Goal: Task Accomplishment & Management: Manage account settings

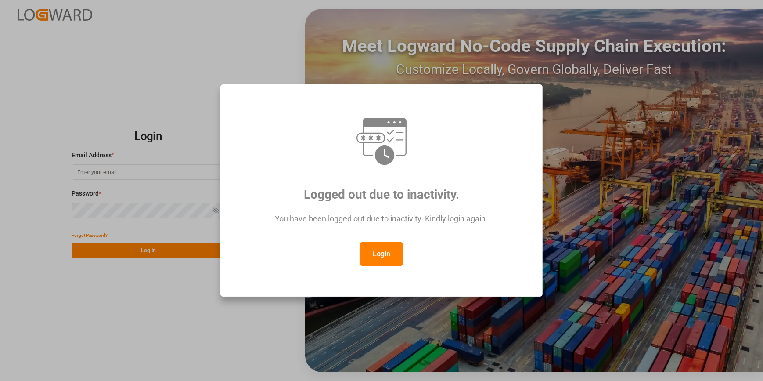
type input "amitkumar.prajapati@jamindustries.com"
click at [389, 252] on button "Login" at bounding box center [382, 254] width 44 height 24
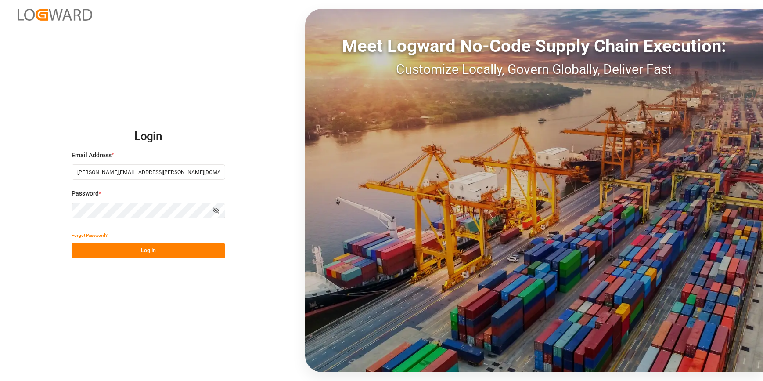
click at [182, 252] on button "Log In" at bounding box center [149, 250] width 154 height 15
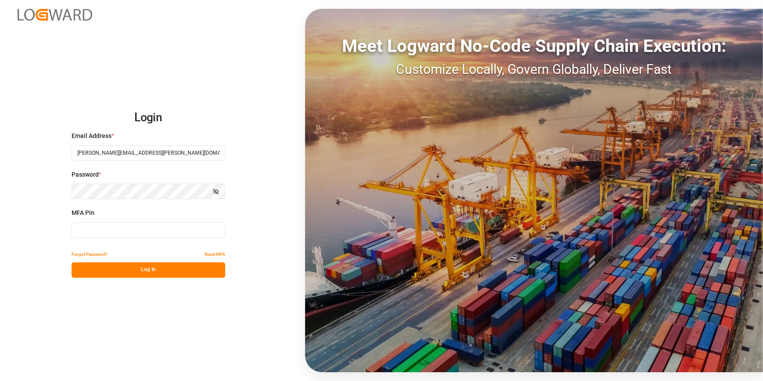
click at [148, 234] on input at bounding box center [149, 229] width 154 height 15
type input "779490"
click at [151, 266] on button "Log In" at bounding box center [149, 269] width 154 height 15
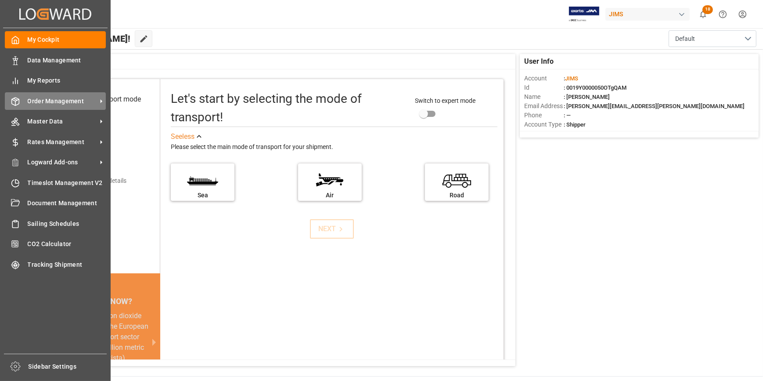
click at [53, 101] on span "Order Management" at bounding box center [62, 101] width 69 height 9
click at [59, 105] on span "Order Management" at bounding box center [62, 101] width 69 height 9
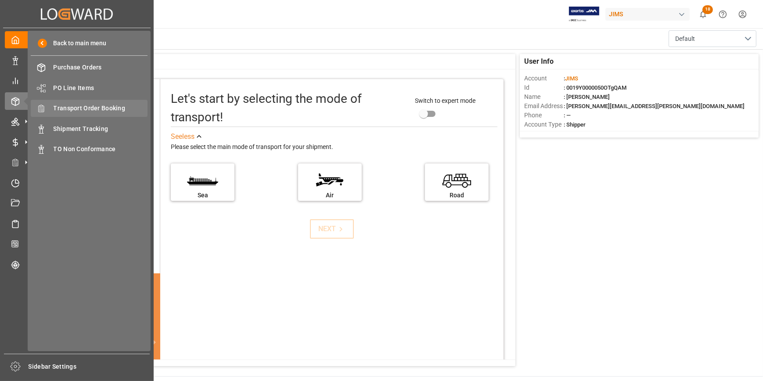
click at [101, 108] on span "Transport Order Booking" at bounding box center [101, 108] width 94 height 9
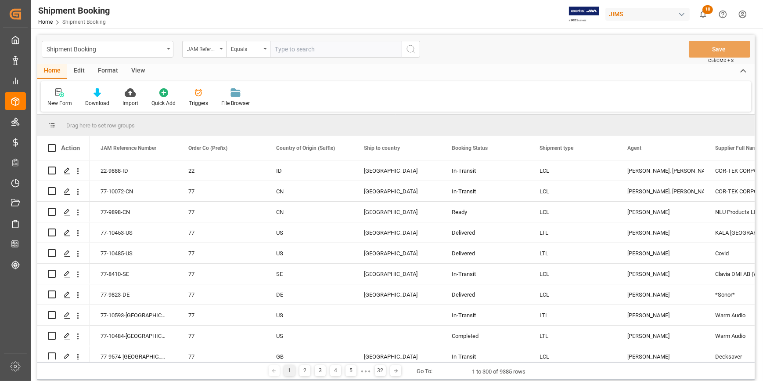
click at [290, 49] on input "text" at bounding box center [336, 49] width 132 height 17
paste input "22-10567-KR"
type input "22-10567-KR"
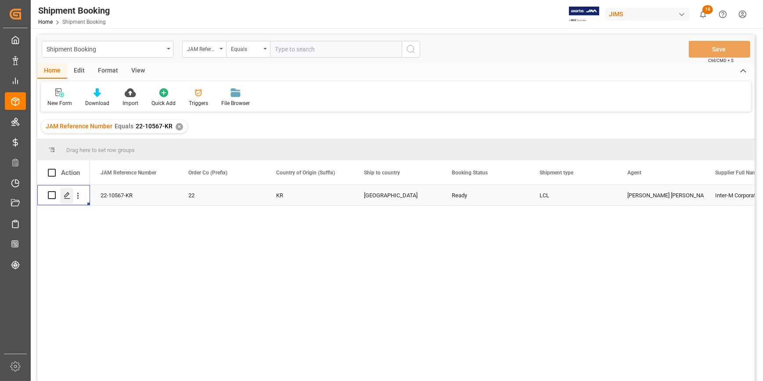
click at [64, 197] on icon "Press SPACE to select this row." at bounding box center [67, 195] width 7 height 7
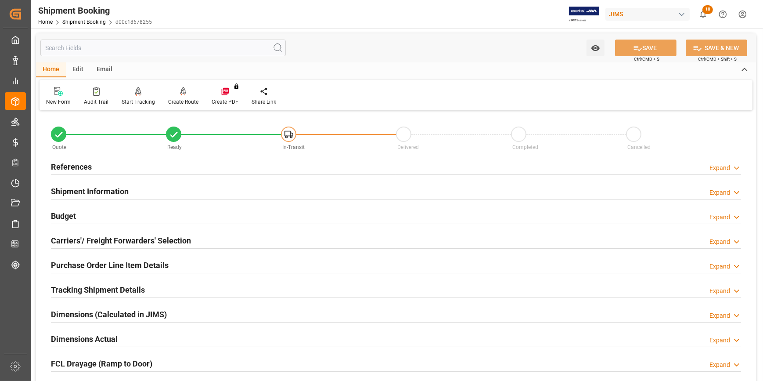
click at [153, 190] on div "Shipment Information Expand" at bounding box center [396, 190] width 690 height 17
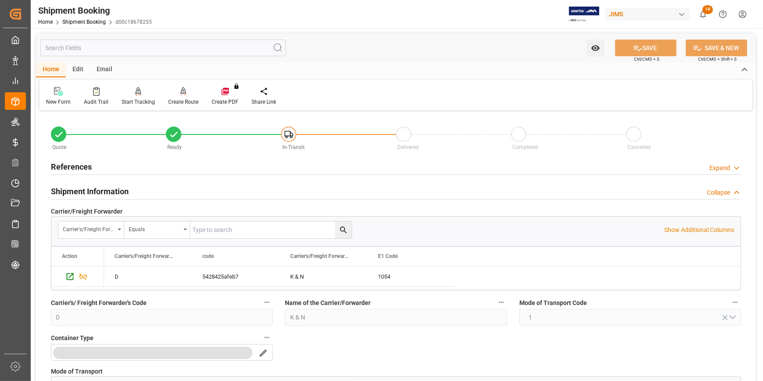
click at [144, 165] on div "References Expand" at bounding box center [396, 166] width 690 height 17
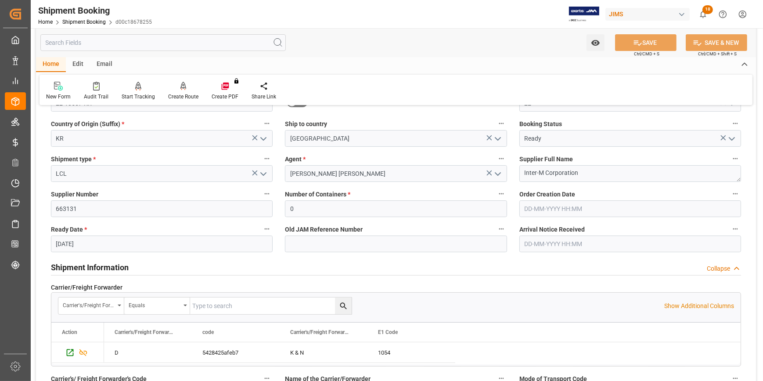
scroll to position [119, 0]
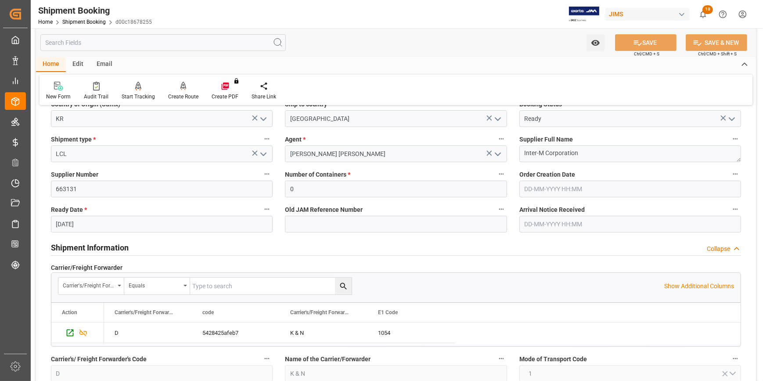
click at [136, 223] on input "07-08-2025" at bounding box center [162, 224] width 222 height 17
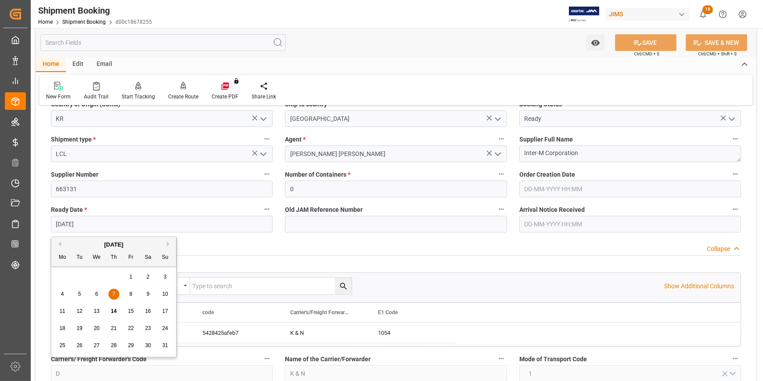
click at [98, 327] on span "20" at bounding box center [96, 328] width 6 height 6
type input "[DATE]"
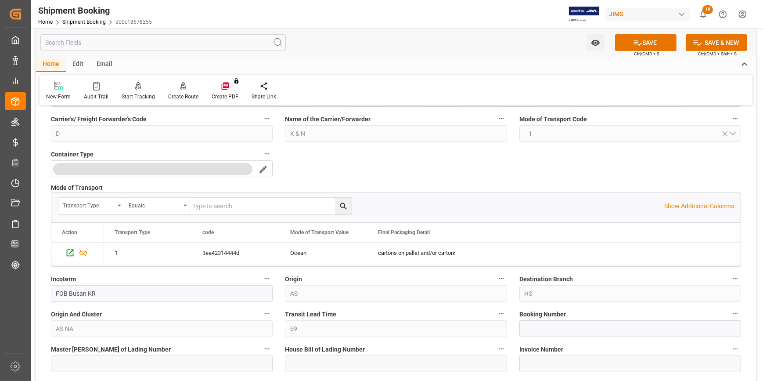
scroll to position [439, 0]
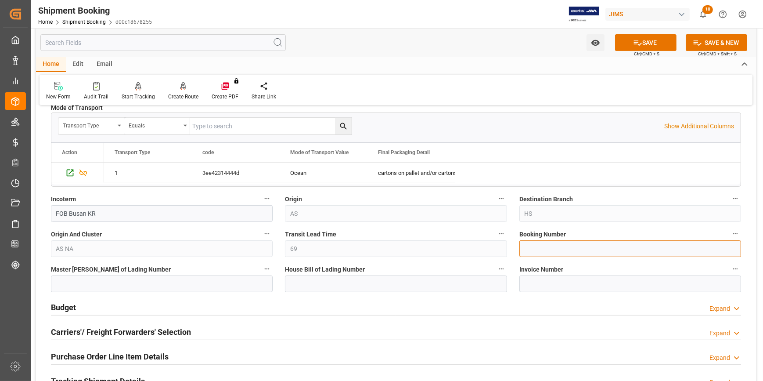
click at [536, 252] on input at bounding box center [630, 248] width 222 height 17
paste input "1068836882"
type input "1068836882"
click at [367, 284] on input at bounding box center [396, 283] width 222 height 17
paste input "1068836882"
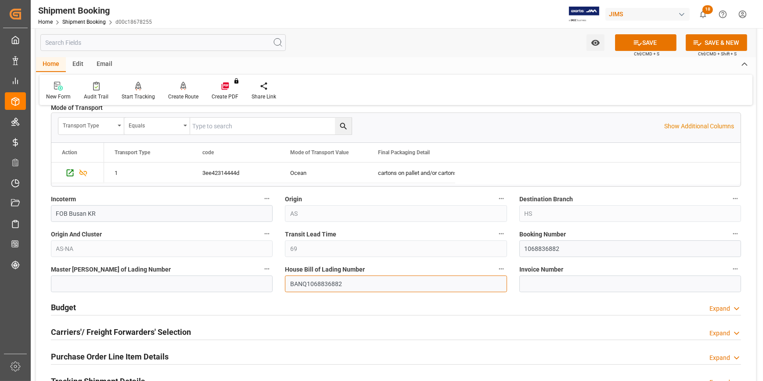
drag, startPoint x: 349, startPoint y: 282, endPoint x: 258, endPoint y: 292, distance: 92.2
click at [263, 289] on div "Quote Ready In-Transit Delivered Completed Cancelled References Collapse JAM Re…" at bounding box center [396, 124] width 720 height 900
type input "BANQ1068836882"
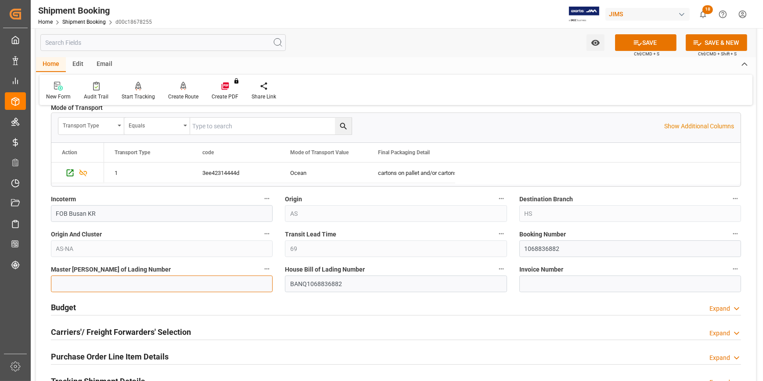
click at [114, 279] on input at bounding box center [162, 283] width 222 height 17
paste input "BANQ1068836882"
type input "BANQ1068836882"
click at [192, 304] on div "Budget Expand" at bounding box center [396, 306] width 690 height 17
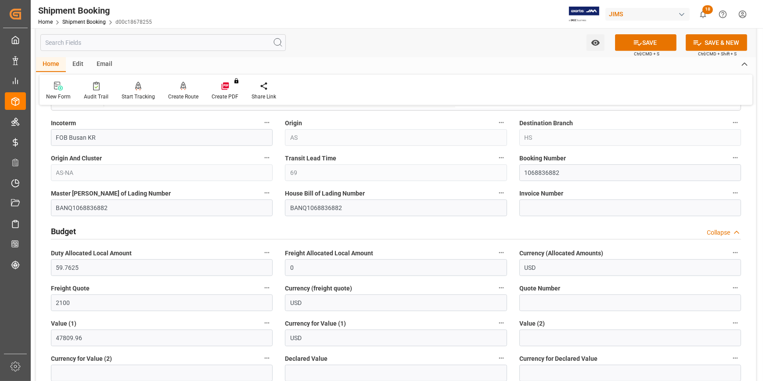
scroll to position [518, 0]
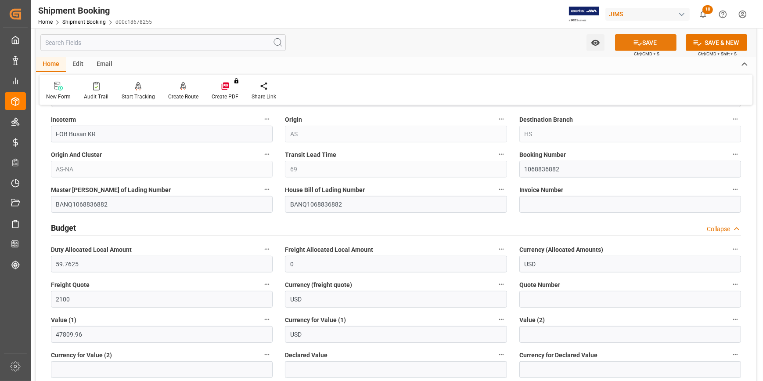
click at [640, 41] on icon at bounding box center [637, 42] width 9 height 9
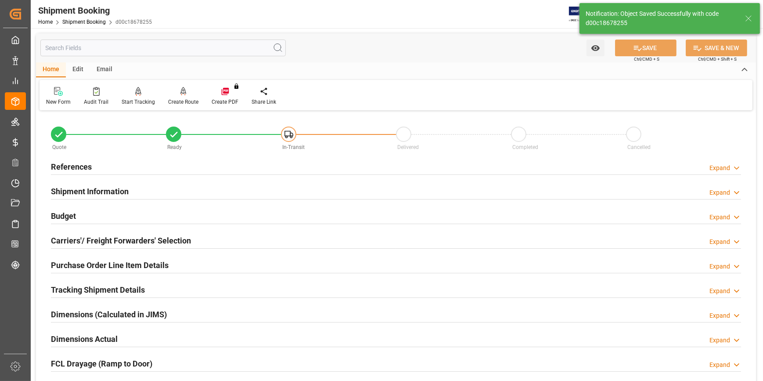
scroll to position [40, 0]
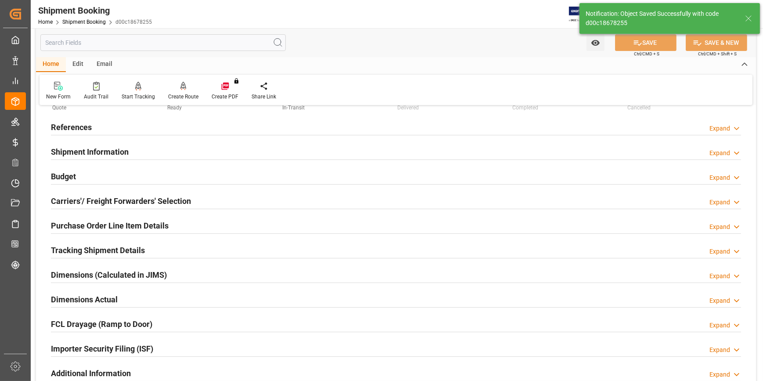
click at [197, 223] on div "Purchase Order Line Item Details Expand" at bounding box center [396, 224] width 690 height 17
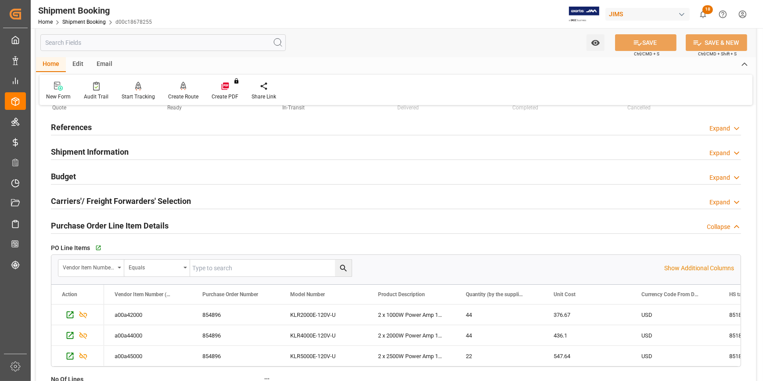
click at [192, 194] on div "Carriers'/ Freight Forwarders' Selection Expand" at bounding box center [396, 200] width 690 height 17
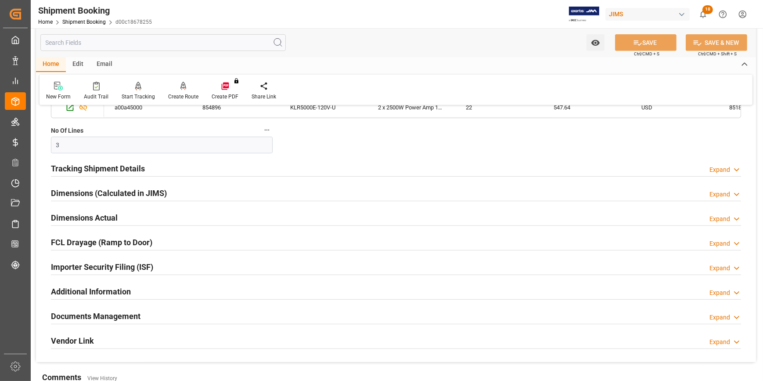
scroll to position [518, 0]
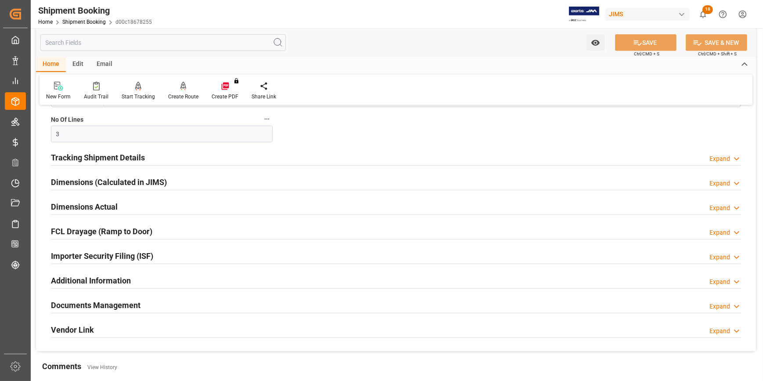
drag, startPoint x: 162, startPoint y: 158, endPoint x: 166, endPoint y: 162, distance: 5.0
click at [162, 158] on div "Tracking Shipment Details Expand" at bounding box center [396, 156] width 690 height 17
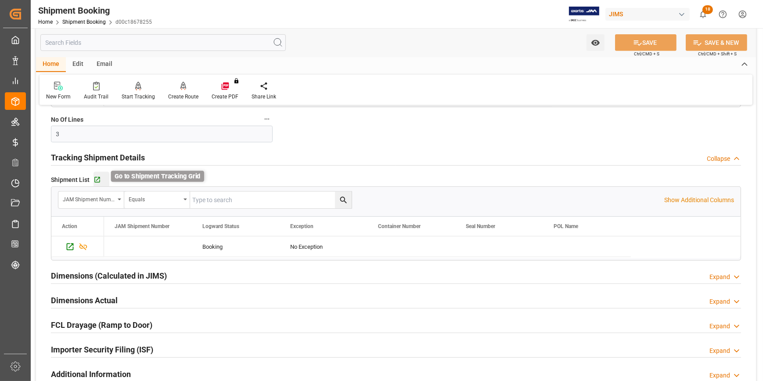
click at [96, 177] on icon "button" at bounding box center [96, 179] width 7 height 7
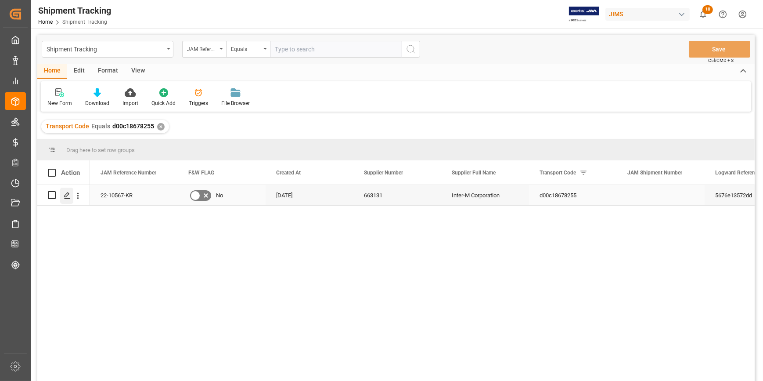
click at [68, 196] on icon "Press SPACE to select this row." at bounding box center [67, 195] width 7 height 7
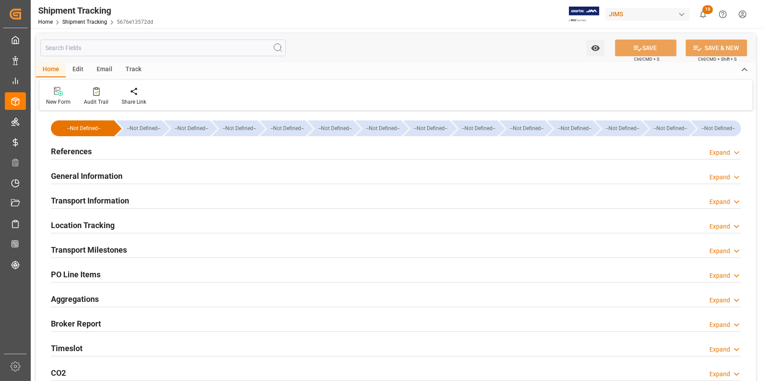
type input "[DATE]"
click at [193, 153] on div "References Expand" at bounding box center [396, 150] width 690 height 17
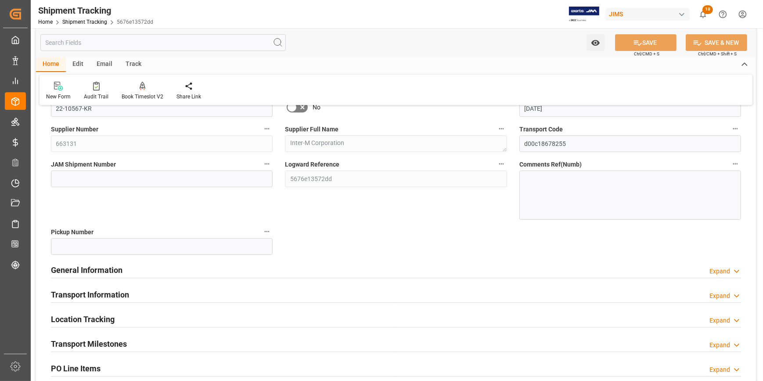
scroll to position [79, 0]
drag, startPoint x: 198, startPoint y: 262, endPoint x: 210, endPoint y: 264, distance: 12.0
click at [198, 263] on div "General Information Expand" at bounding box center [396, 268] width 690 height 17
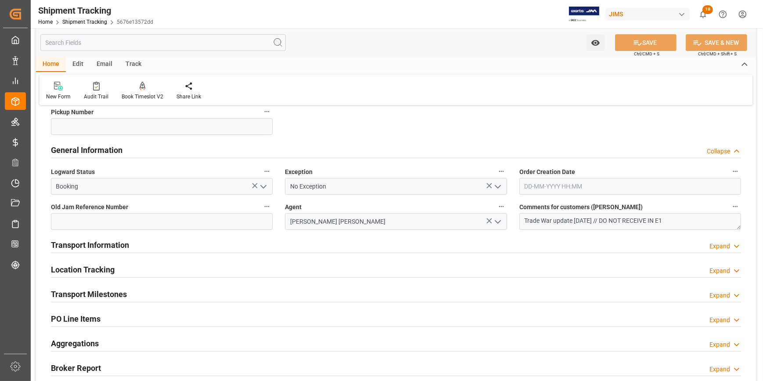
scroll to position [199, 0]
click at [273, 243] on div "Transport Information Expand" at bounding box center [396, 243] width 690 height 17
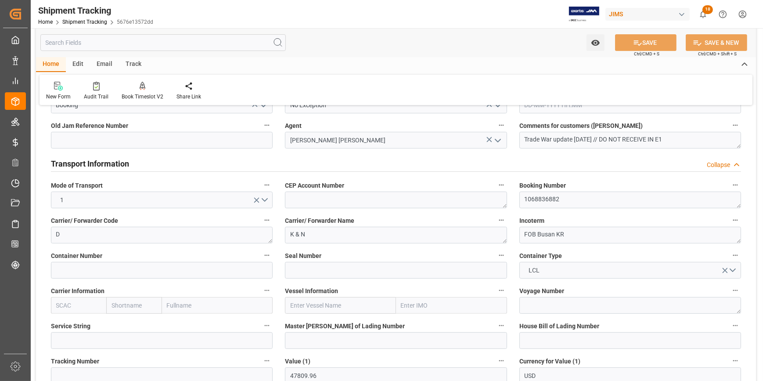
scroll to position [279, 0]
click at [536, 197] on textarea "1068836882" at bounding box center [630, 200] width 222 height 17
click at [552, 344] on input at bounding box center [630, 341] width 222 height 17
paste input "1068836882"
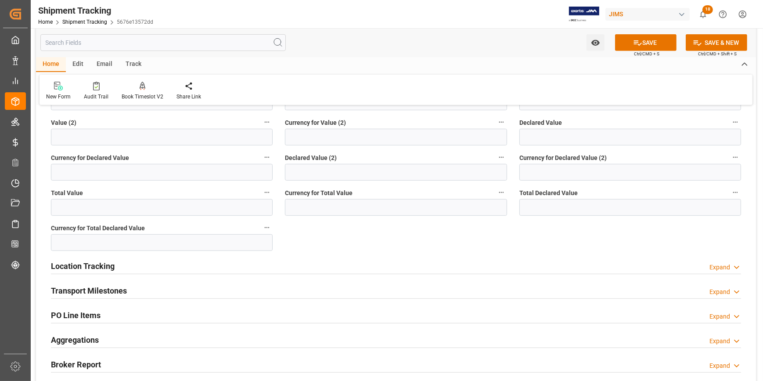
scroll to position [558, 0]
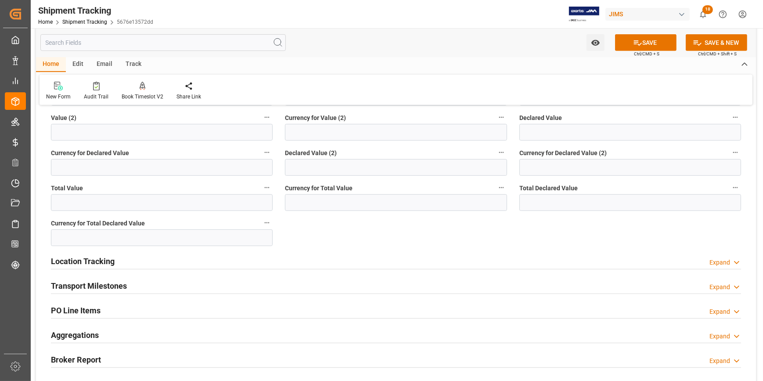
type input "BANQ1068836882"
click at [238, 283] on div "Transport Milestones Expand" at bounding box center [396, 285] width 690 height 17
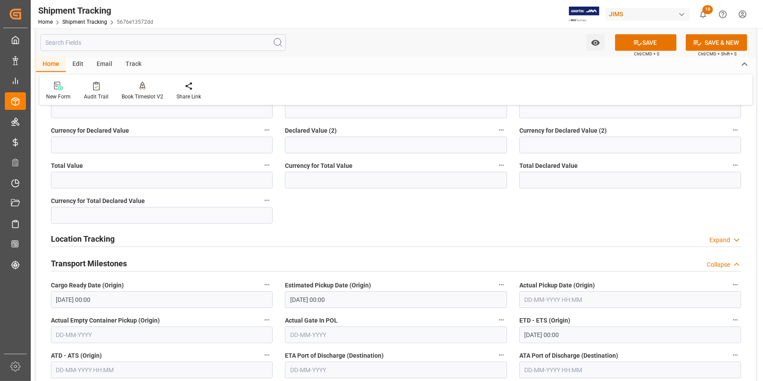
scroll to position [638, 0]
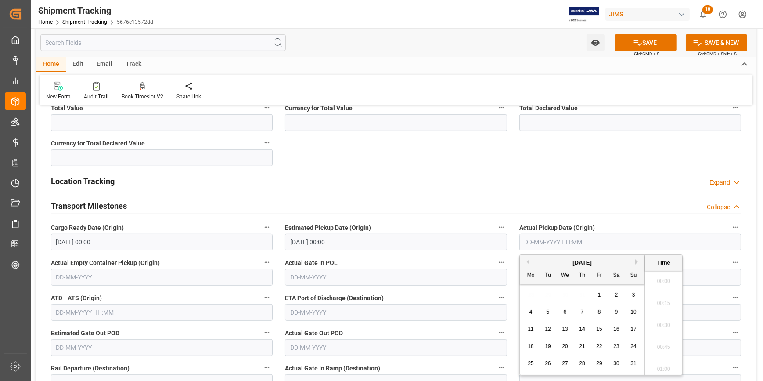
click at [540, 237] on input "text" at bounding box center [630, 242] width 222 height 17
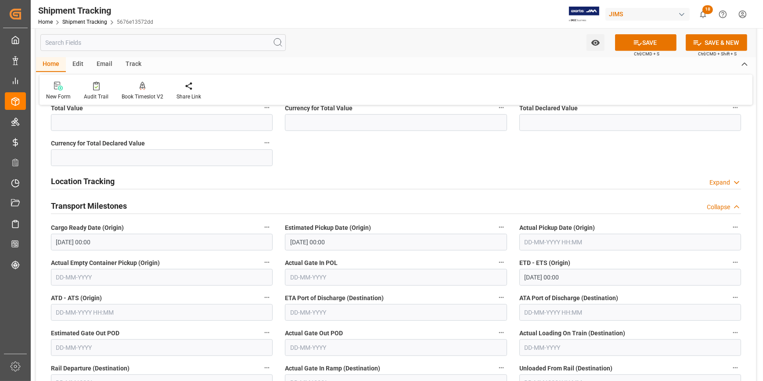
click at [466, 254] on div "Actual Gate In POL" at bounding box center [396, 270] width 234 height 35
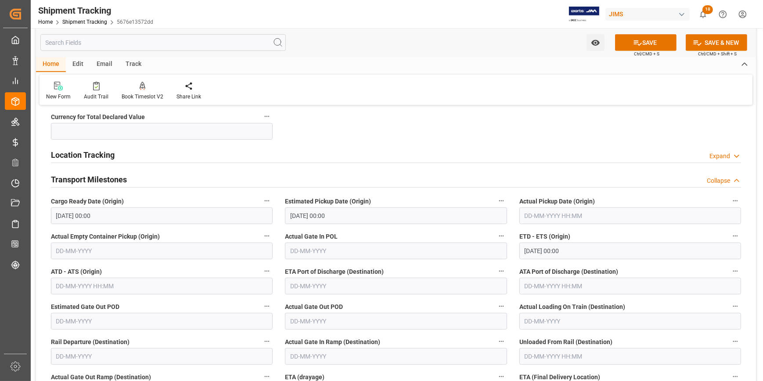
scroll to position [718, 0]
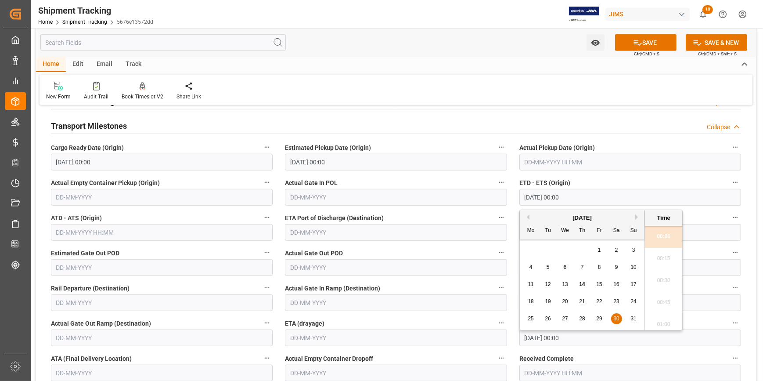
click at [544, 197] on input "30-08-2025 00:00" at bounding box center [630, 197] width 222 height 17
click at [565, 316] on span "27" at bounding box center [565, 318] width 6 height 6
type input "27-08-2025 00:00"
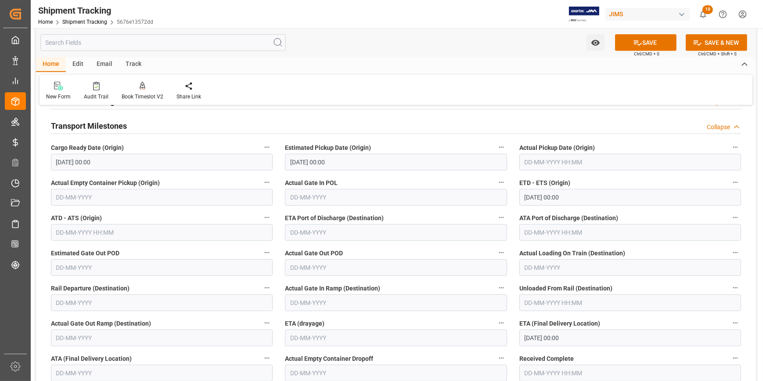
click at [361, 317] on label "ETA (drayage)" at bounding box center [396, 323] width 222 height 12
click at [496, 317] on button "ETA (drayage)" at bounding box center [501, 322] width 11 height 11
click at [553, 336] on div at bounding box center [381, 190] width 763 height 381
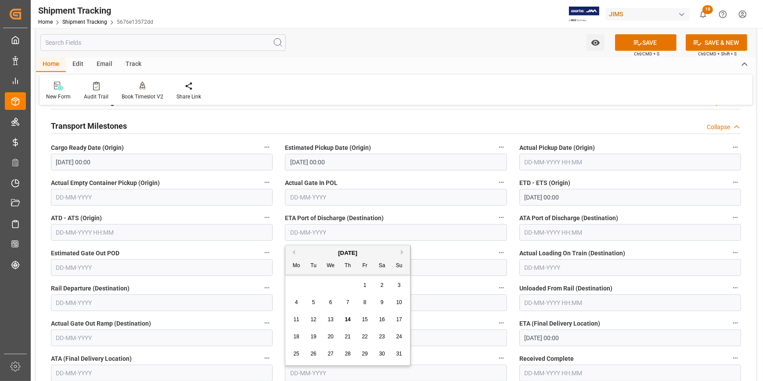
click at [323, 230] on input "text" at bounding box center [396, 232] width 222 height 17
click at [401, 250] on button "Next Month" at bounding box center [403, 251] width 5 height 5
click at [312, 301] on span "9" at bounding box center [313, 302] width 3 height 6
type input "09-09-2025"
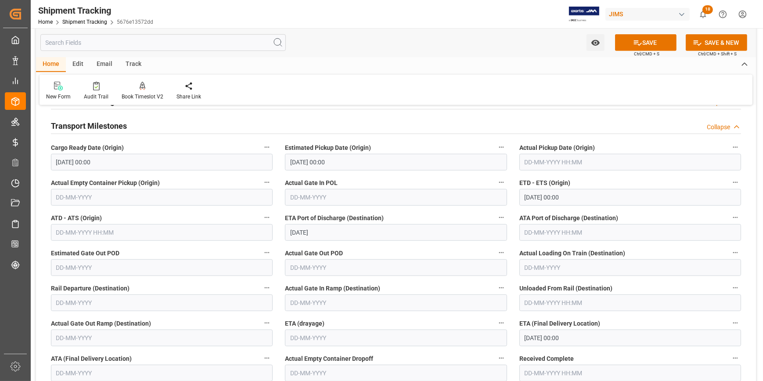
click at [557, 338] on input "20-10-2025 00:00" at bounding box center [630, 337] width 222 height 17
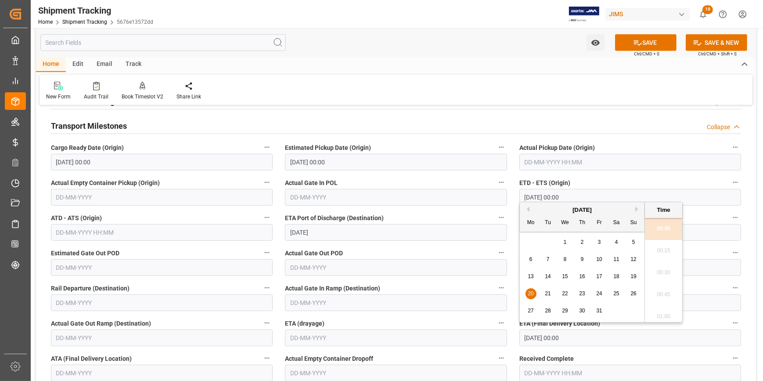
click at [527, 208] on button "Previous Month" at bounding box center [526, 208] width 5 height 5
click at [548, 309] on span "30" at bounding box center [548, 310] width 6 height 6
type input "30-09-2025 00:00"
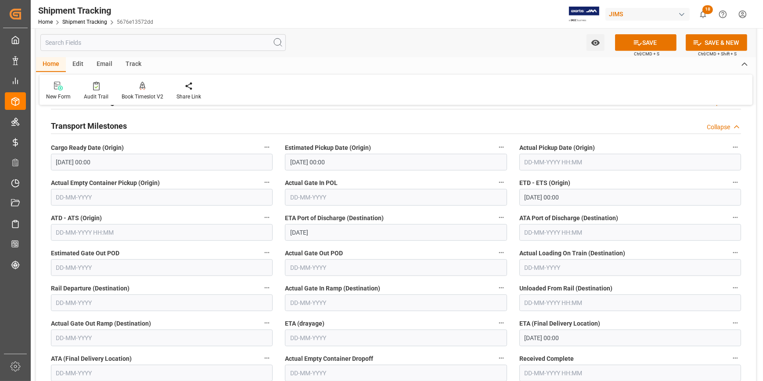
click at [612, 352] on label "Received Complete" at bounding box center [630, 358] width 222 height 12
click at [730, 352] on button "Received Complete" at bounding box center [735, 357] width 11 height 11
click at [646, 43] on div at bounding box center [381, 190] width 763 height 381
click at [646, 46] on button "SAVE" at bounding box center [645, 42] width 61 height 17
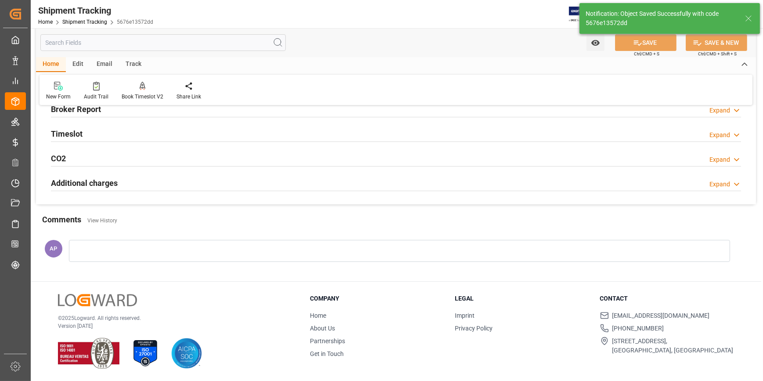
scroll to position [124, 0]
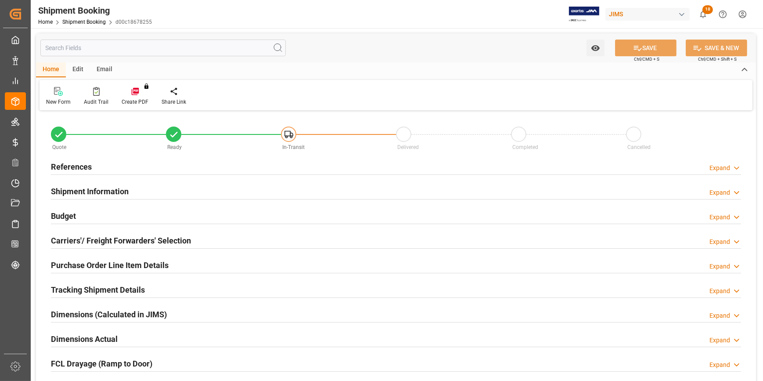
type input "59.7625"
type input "0"
type input "2100"
type input "47809.96"
click at [189, 223] on div "Budget Expand" at bounding box center [396, 215] width 690 height 17
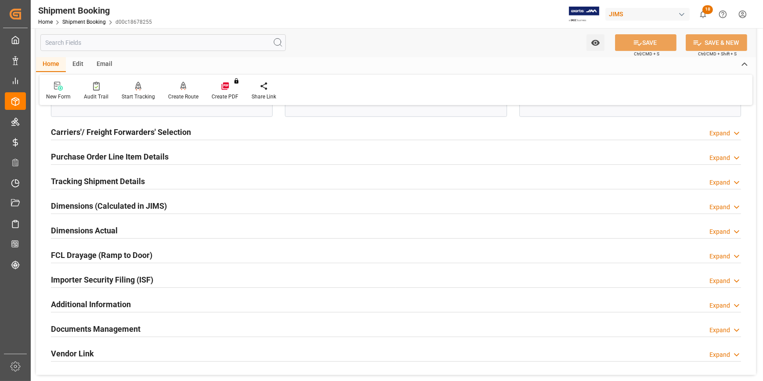
scroll to position [279, 0]
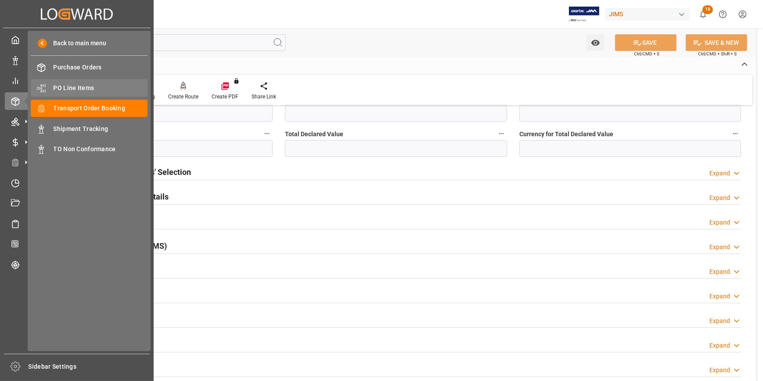
click at [74, 88] on span "PO Line Items" at bounding box center [101, 87] width 94 height 9
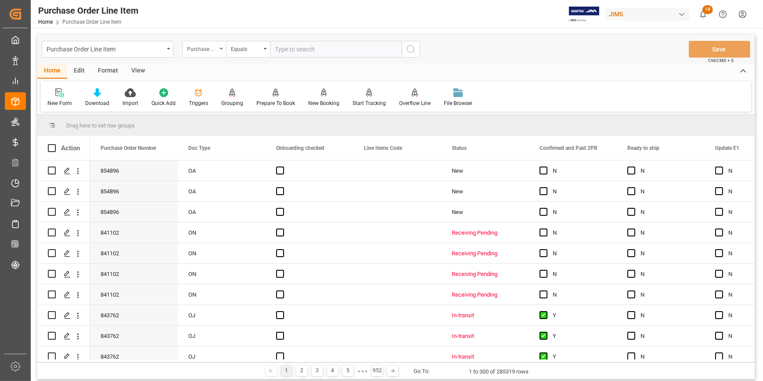
click at [213, 49] on div "Purchase Order Number" at bounding box center [202, 48] width 30 height 10
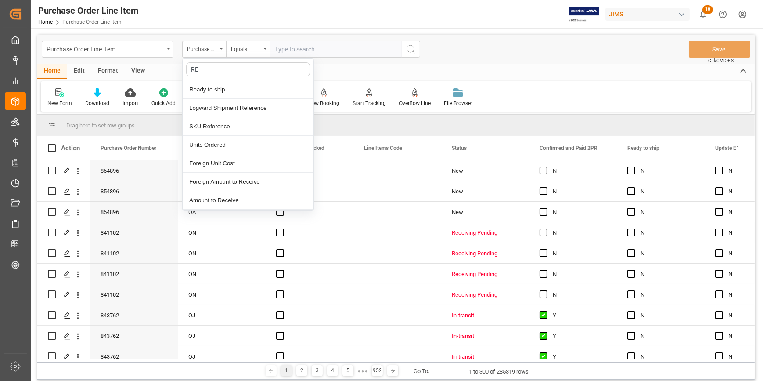
type input "REF"
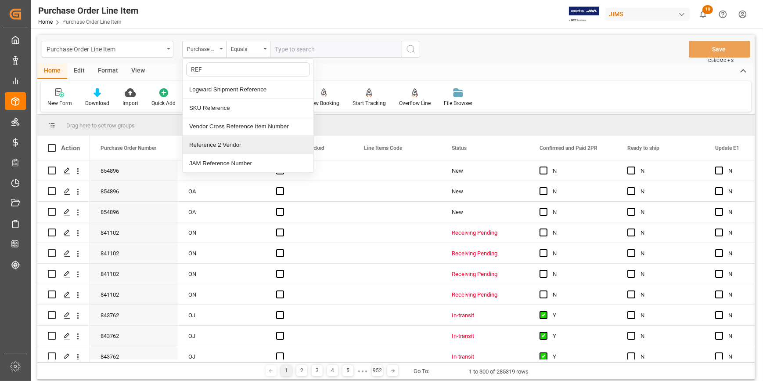
click at [243, 145] on div "Reference 2 Vendor" at bounding box center [248, 145] width 131 height 18
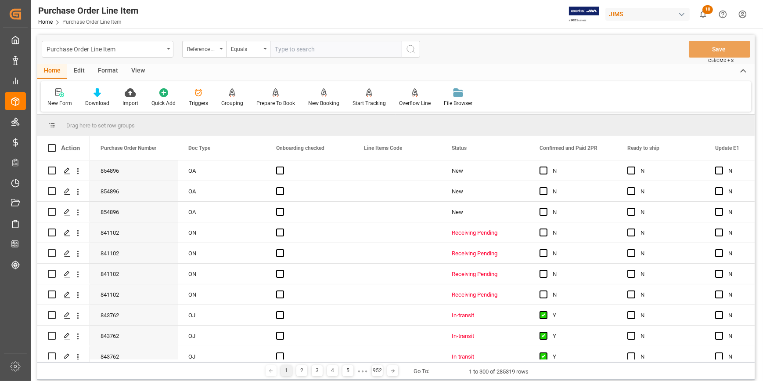
click at [300, 51] on input "text" at bounding box center [336, 49] width 132 height 17
paste input "22-10567-KR"
type input "22-10567-KR"
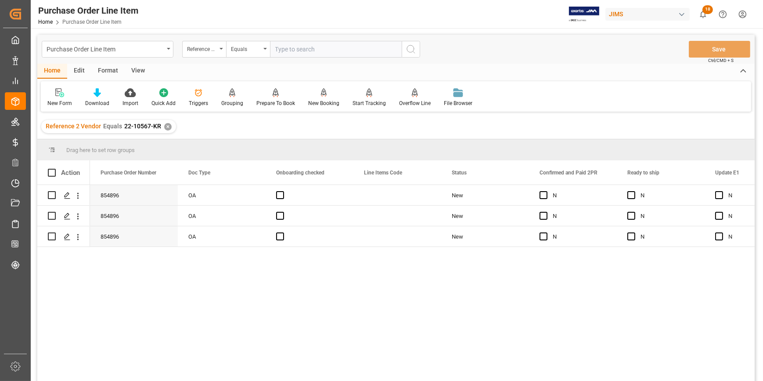
click at [134, 72] on div "View" at bounding box center [138, 71] width 27 height 15
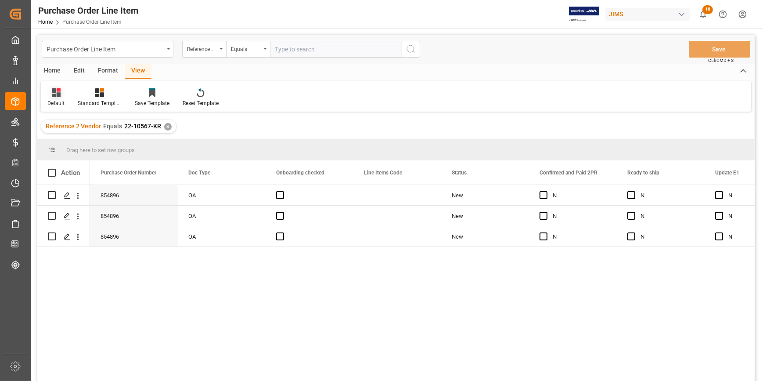
click at [55, 99] on div "Default" at bounding box center [56, 97] width 30 height 19
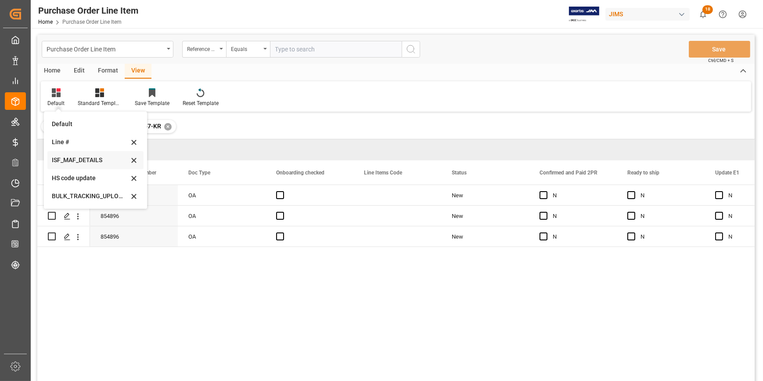
click at [83, 161] on div "ISF_MAF_DETAILS" at bounding box center [90, 159] width 77 height 9
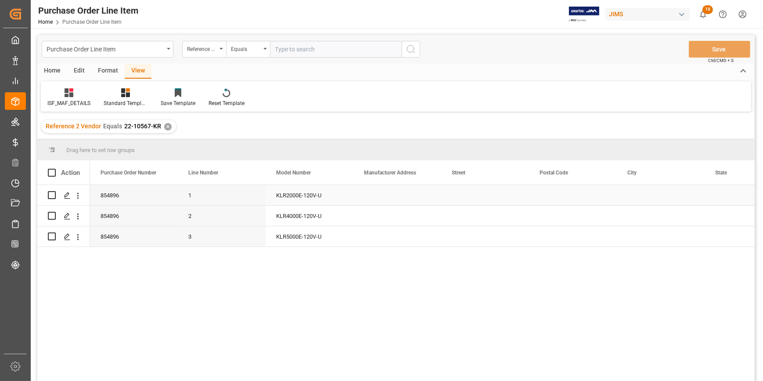
click at [371, 190] on div "Press SPACE to select this row." at bounding box center [397, 195] width 88 height 20
click at [382, 197] on input "Press SPACE to select this row." at bounding box center [397, 200] width 74 height 17
paste input "INTER-M CORPORATION"
type input "INTER-M CORPORATION"
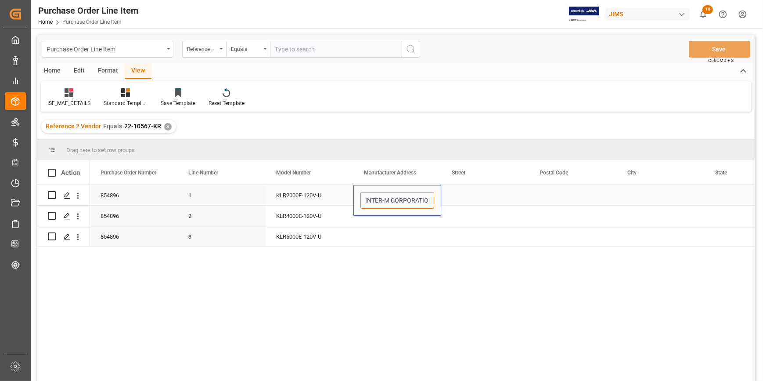
scroll to position [0, 3]
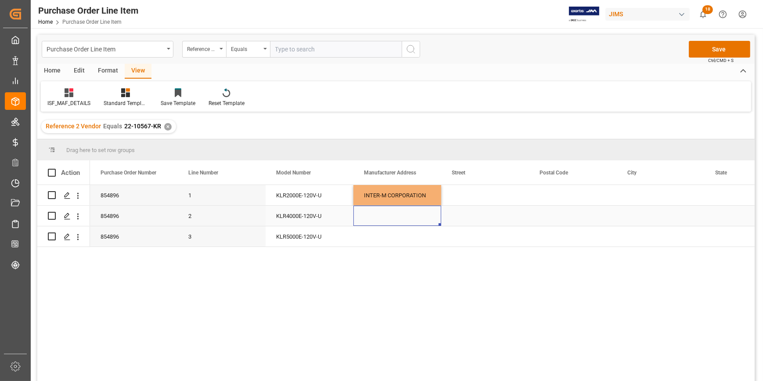
click at [415, 220] on div "Press SPACE to select this row." at bounding box center [397, 215] width 88 height 20
click at [455, 196] on div "Press SPACE to select this row." at bounding box center [485, 195] width 88 height 20
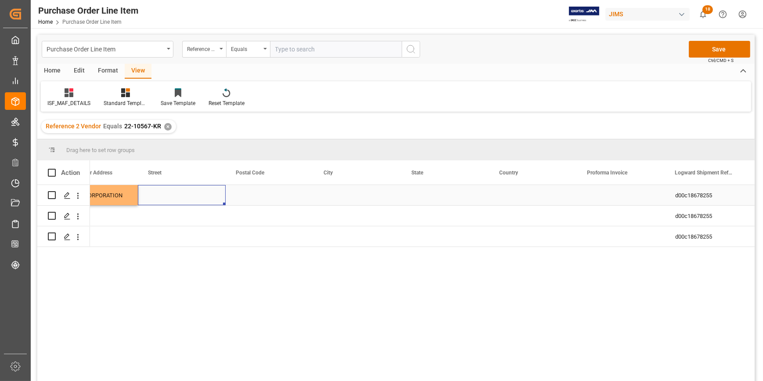
scroll to position [0, 263]
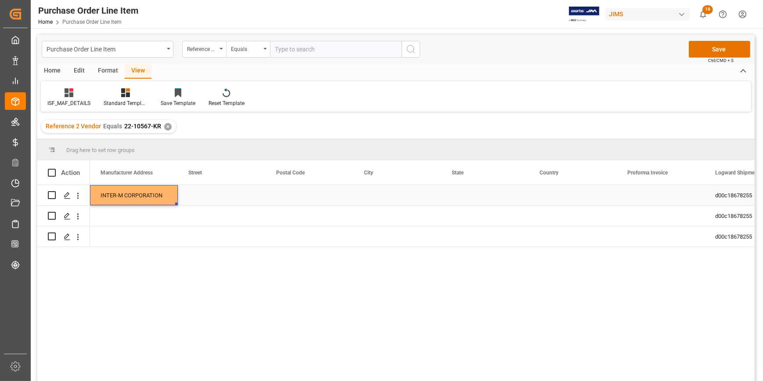
click at [200, 187] on div "Press SPACE to select this row." at bounding box center [222, 195] width 88 height 20
click at [205, 192] on input "Press SPACE to select this row." at bounding box center [222, 200] width 74 height 17
paste input "73 HWAHAP RO 1402BEON GIL"
type input "73 HWAHAP RO 1402BEON GIL"
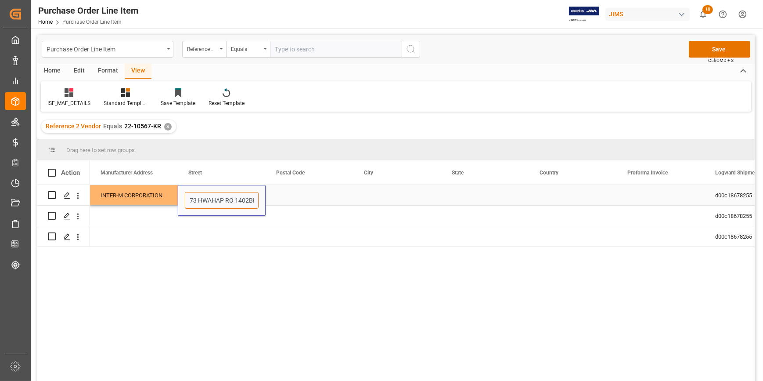
scroll to position [0, 22]
click at [287, 198] on div "Press SPACE to select this row." at bounding box center [310, 195] width 88 height 20
click at [316, 190] on div "Press SPACE to select this row." at bounding box center [310, 195] width 88 height 20
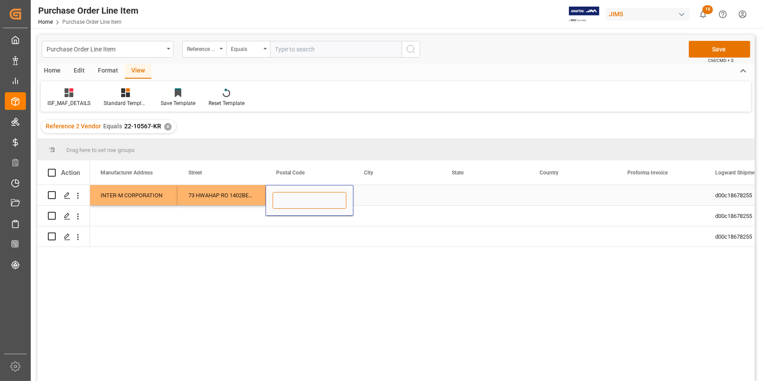
click at [316, 196] on input "Press SPACE to select this row." at bounding box center [310, 200] width 74 height 17
paste input "11451"
type input "11451"
click at [376, 191] on div "Press SPACE to select this row." at bounding box center [397, 195] width 88 height 20
click at [406, 194] on div "Press SPACE to select this row." at bounding box center [397, 195] width 88 height 20
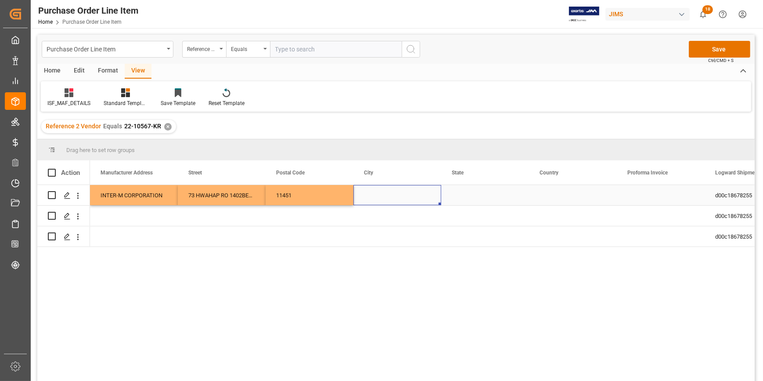
click at [406, 194] on div "Press SPACE to select this row." at bounding box center [397, 195] width 88 height 20
click at [403, 196] on input "Press SPACE to select this row." at bounding box center [397, 200] width 74 height 17
paste input "YANGJU SI"
type input "YANGJU SI"
click at [458, 190] on div "Press SPACE to select this row." at bounding box center [485, 195] width 88 height 20
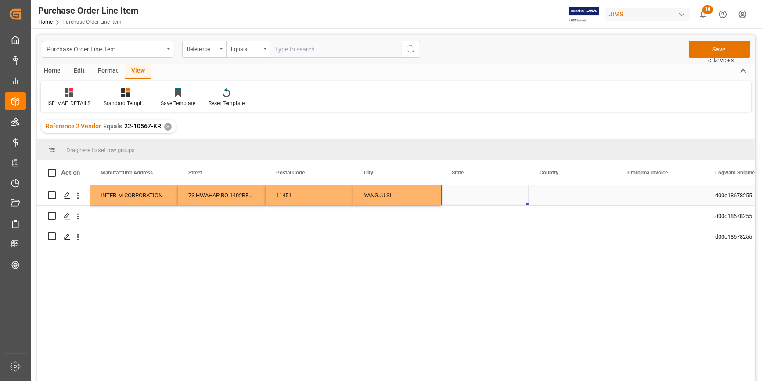
click at [460, 194] on div "Press SPACE to select this row." at bounding box center [485, 195] width 88 height 20
click at [461, 194] on div "Press SPACE to select this row." at bounding box center [485, 195] width 88 height 20
click at [470, 199] on input "Press SPACE to select this row." at bounding box center [485, 200] width 74 height 17
paste input "GYEONGGI-DO"
type input "GYEONGGI-DO"
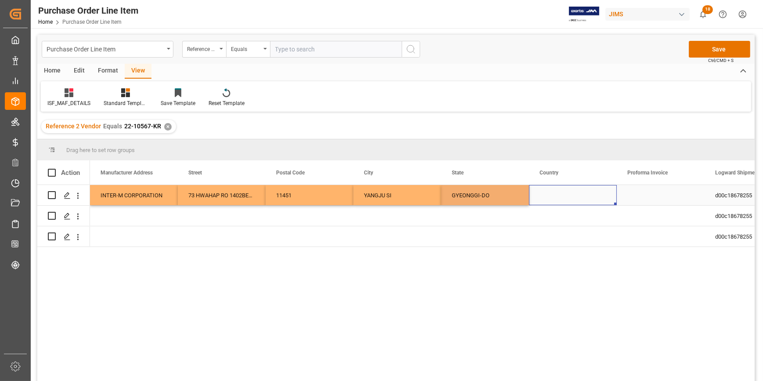
click at [551, 200] on div "Press SPACE to select this row." at bounding box center [573, 195] width 88 height 20
click at [555, 197] on div "Press SPACE to select this row." at bounding box center [573, 195] width 88 height 20
click at [555, 197] on input "Press SPACE to select this row." at bounding box center [573, 200] width 74 height 17
type input "KR"
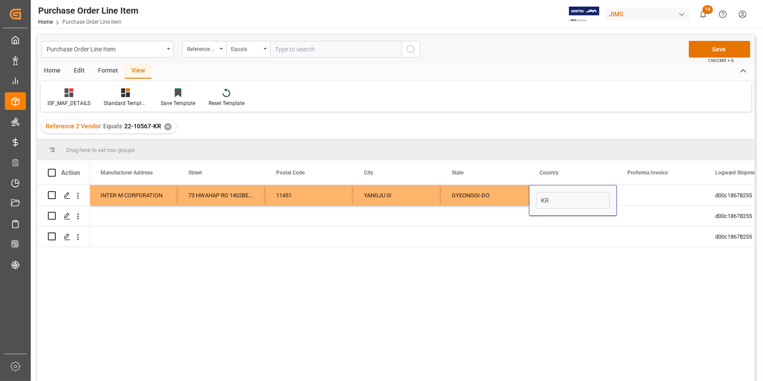
click at [521, 257] on div "KLR2000E-120V-U INTER-M CORPORATION 73 HWAHAP RO 1402BEON GIL 11451 YANGJU SI G…" at bounding box center [422, 285] width 665 height 201
click at [507, 224] on div "Press SPACE to select this row." at bounding box center [485, 215] width 88 height 20
drag, startPoint x: 595, startPoint y: 202, endPoint x: 612, endPoint y: 204, distance: 17.6
click at [595, 201] on div "KR" at bounding box center [573, 195] width 88 height 20
drag, startPoint x: 615, startPoint y: 205, endPoint x: 615, endPoint y: 234, distance: 29.4
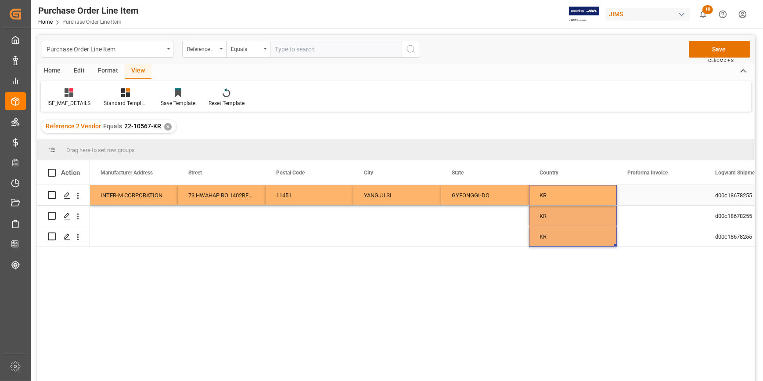
click at [504, 198] on div "GYEONGGI-DO" at bounding box center [485, 195] width 88 height 20
drag, startPoint x: 528, startPoint y: 235, endPoint x: 527, endPoint y: 249, distance: 14.1
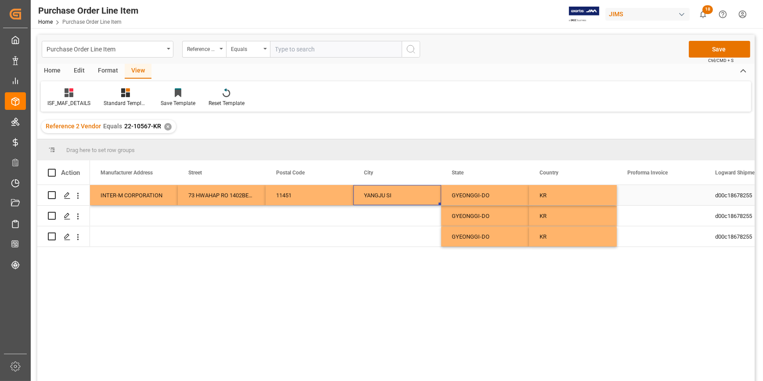
click at [409, 201] on div "YANGJU SI" at bounding box center [397, 195] width 88 height 20
drag, startPoint x: 439, startPoint y: 203, endPoint x: 442, endPoint y: 249, distance: 46.2
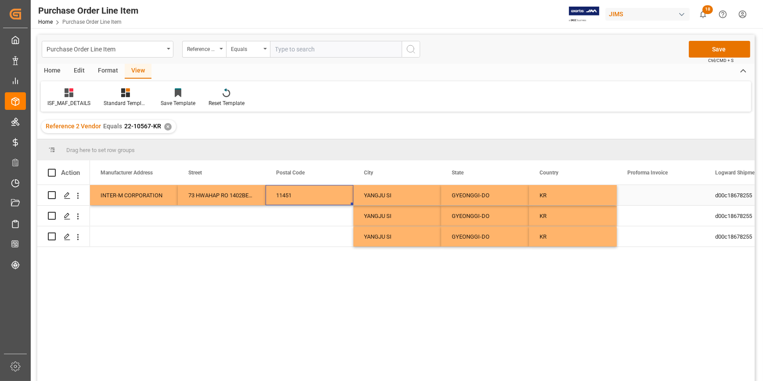
drag, startPoint x: 344, startPoint y: 201, endPoint x: 347, endPoint y: 206, distance: 5.4
click at [344, 201] on div "11451" at bounding box center [310, 195] width 88 height 20
drag, startPoint x: 351, startPoint y: 203, endPoint x: 352, endPoint y: 244, distance: 40.8
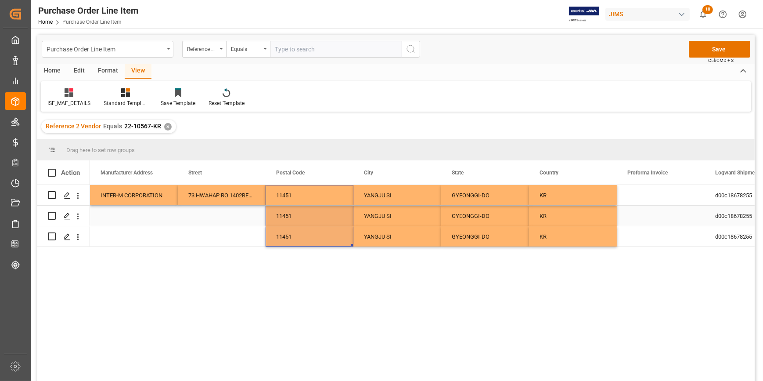
click at [336, 224] on div "11451" at bounding box center [310, 215] width 88 height 20
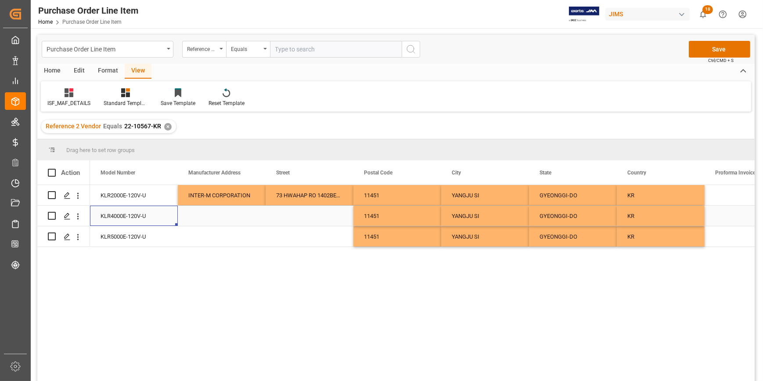
scroll to position [0, 88]
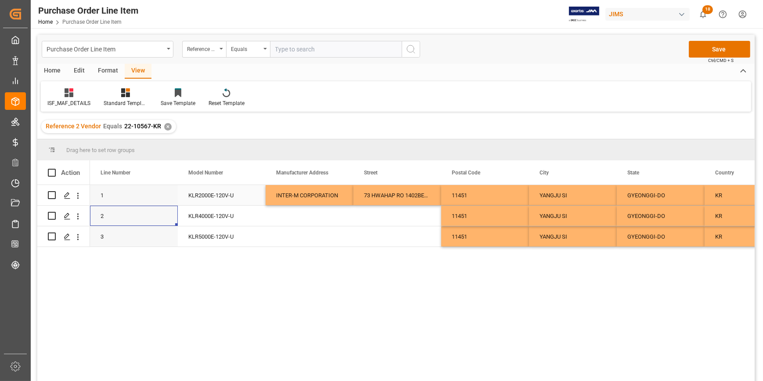
click at [345, 196] on div "INTER-M CORPORATION" at bounding box center [310, 195] width 88 height 20
drag, startPoint x: 352, startPoint y: 203, endPoint x: 353, endPoint y: 229, distance: 25.9
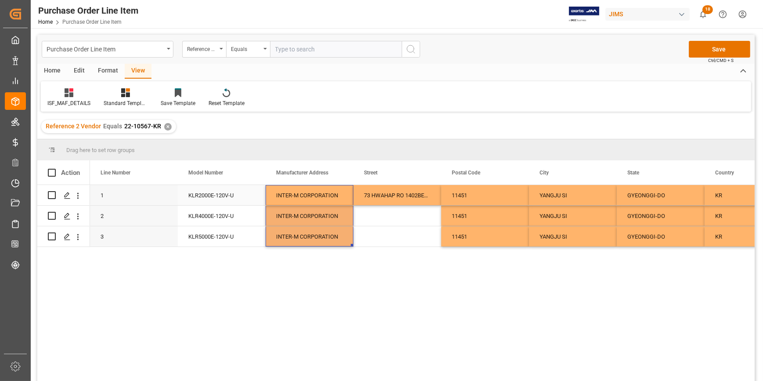
click at [384, 205] on div "73 HWAHAP RO 1402BEON GIL" at bounding box center [397, 195] width 88 height 20
drag, startPoint x: 439, startPoint y: 204, endPoint x: 442, endPoint y: 246, distance: 42.3
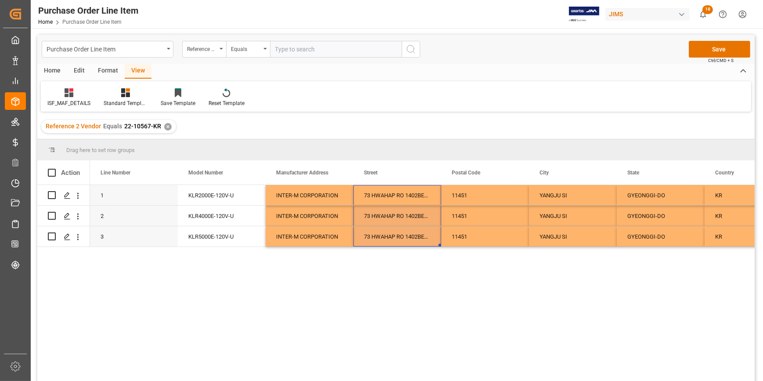
click at [376, 270] on div "KLR2000E-120V-U INTER-M CORPORATION 73 HWAHAP RO 1402BEON GIL 11451 YANGJU SI G…" at bounding box center [422, 285] width 665 height 201
click at [52, 174] on span at bounding box center [52, 173] width 8 height 8
click at [54, 169] on input "checkbox" at bounding box center [54, 169] width 0 height 0
checkbox input "true"
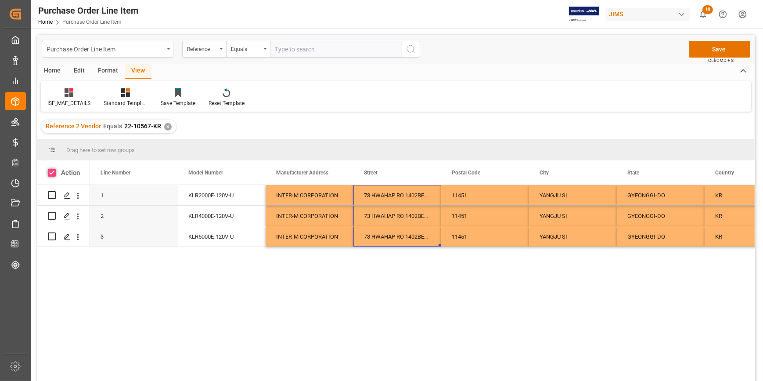
checkbox input "true"
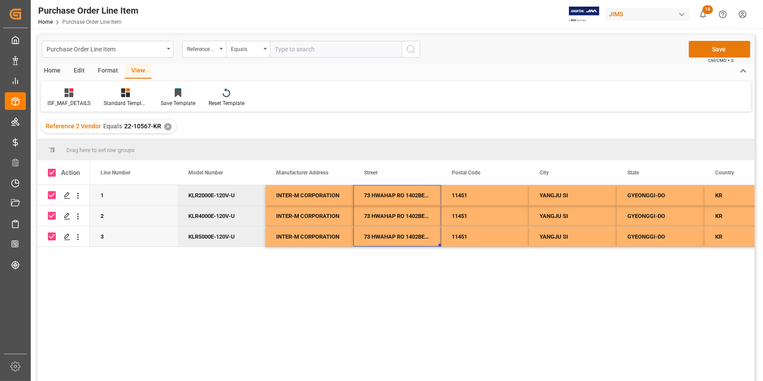
click at [712, 53] on button "Save" at bounding box center [719, 49] width 61 height 17
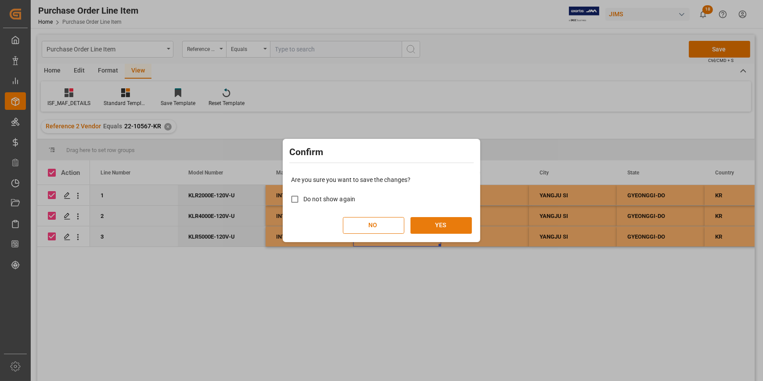
click at [437, 221] on button "YES" at bounding box center [440, 225] width 61 height 17
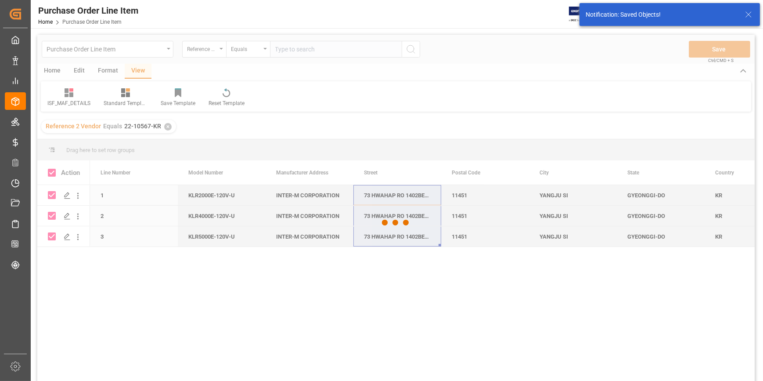
checkbox input "false"
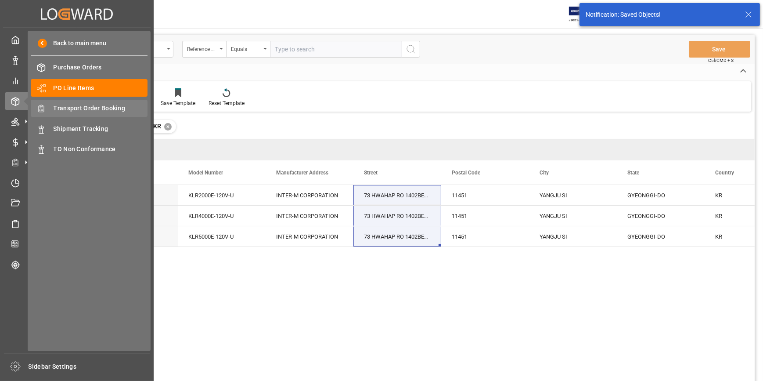
click at [83, 105] on span "Transport Order Booking" at bounding box center [101, 108] width 94 height 9
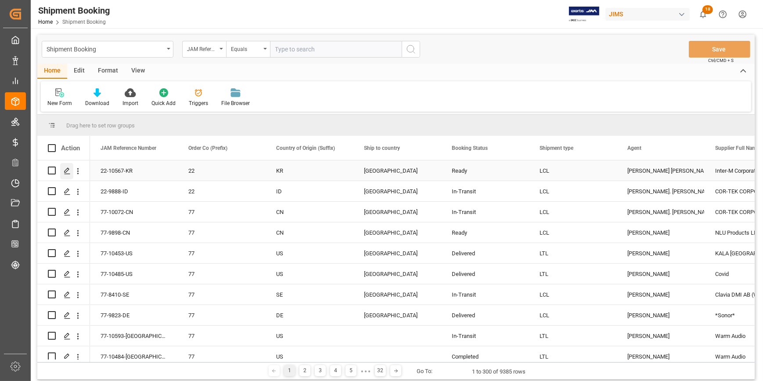
click at [66, 172] on icon "Press SPACE to select this row." at bounding box center [67, 170] width 7 height 7
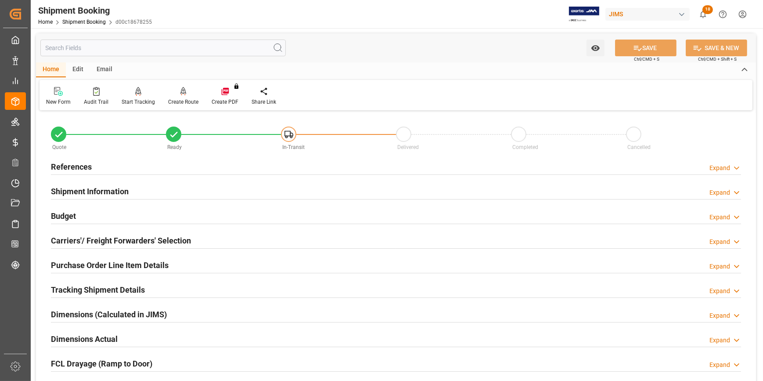
scroll to position [40, 0]
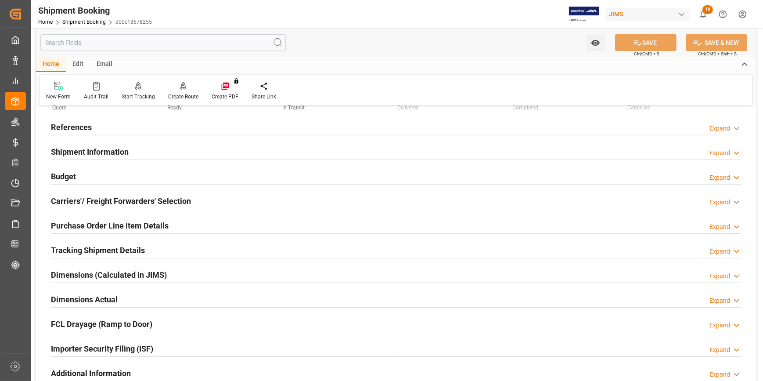
drag, startPoint x: 175, startPoint y: 150, endPoint x: 182, endPoint y: 151, distance: 7.2
click at [176, 149] on div "Shipment Information Expand" at bounding box center [396, 151] width 690 height 17
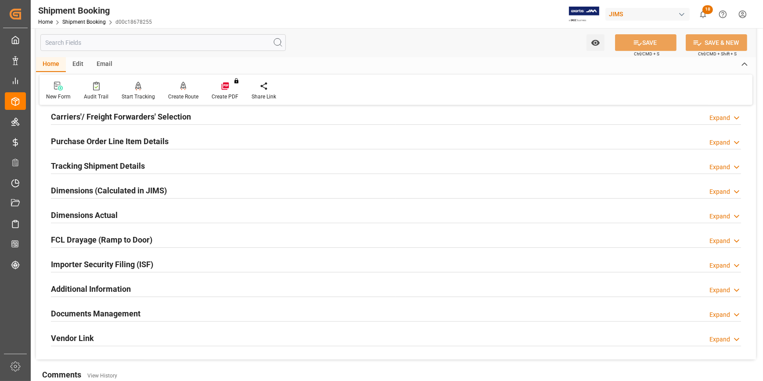
scroll to position [558, 0]
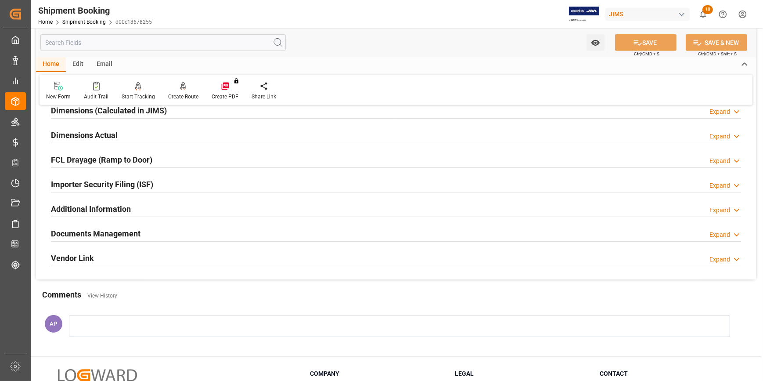
click at [203, 233] on div "Documents Management Expand" at bounding box center [396, 232] width 690 height 17
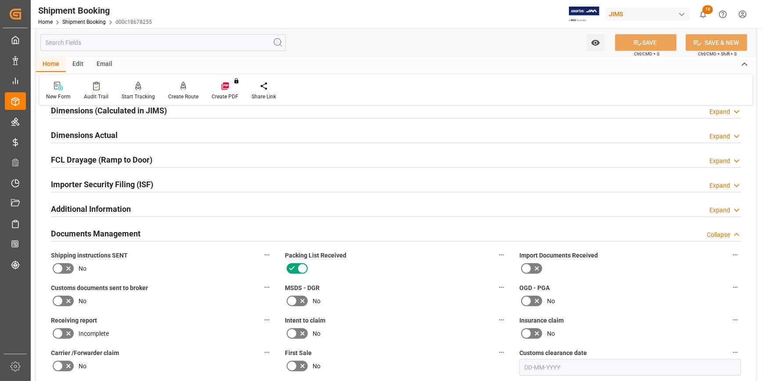
drag, startPoint x: 188, startPoint y: 227, endPoint x: 193, endPoint y: 204, distance: 23.8
click at [188, 227] on div "Documents Management Collapse" at bounding box center [396, 232] width 690 height 17
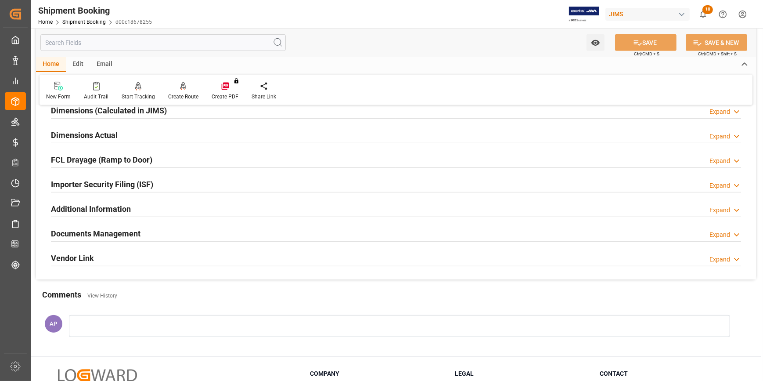
click at [192, 183] on div "Importer Security Filing (ISF) Expand" at bounding box center [396, 183] width 690 height 17
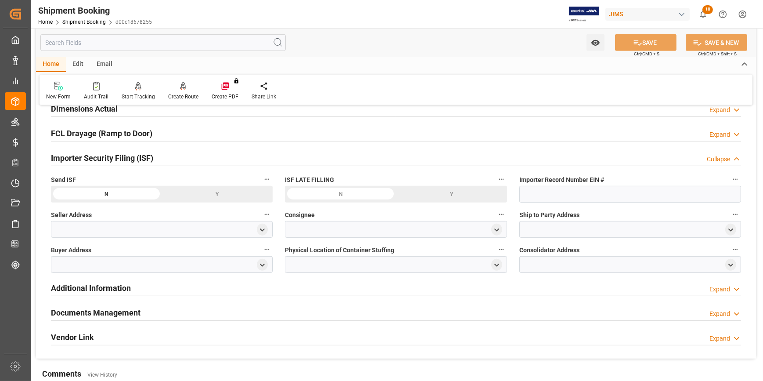
scroll to position [598, 0]
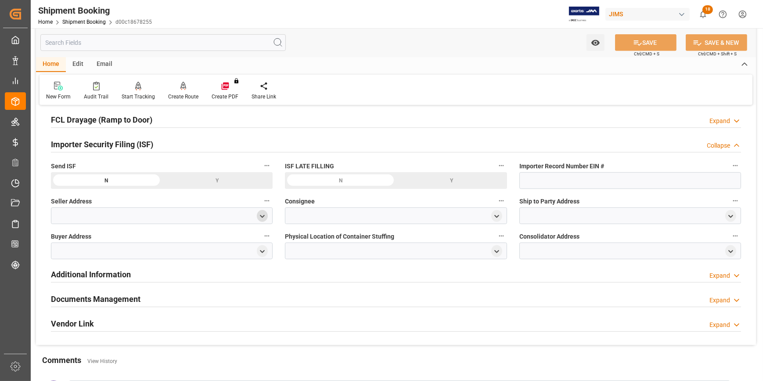
click at [263, 214] on icon "open menu" at bounding box center [262, 215] width 7 height 7
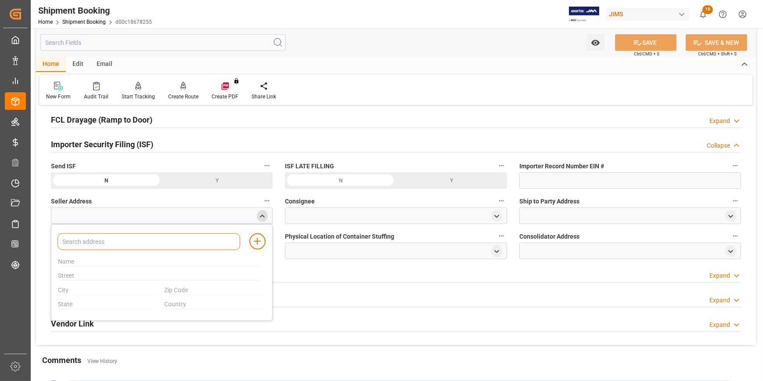
click at [164, 240] on input at bounding box center [149, 241] width 183 height 17
type input "INTER-M"
paste input "INTER-M CORPORATION"
type input "INTER-M CORPORATION"
drag, startPoint x: 132, startPoint y: 239, endPoint x: 51, endPoint y: 244, distance: 80.9
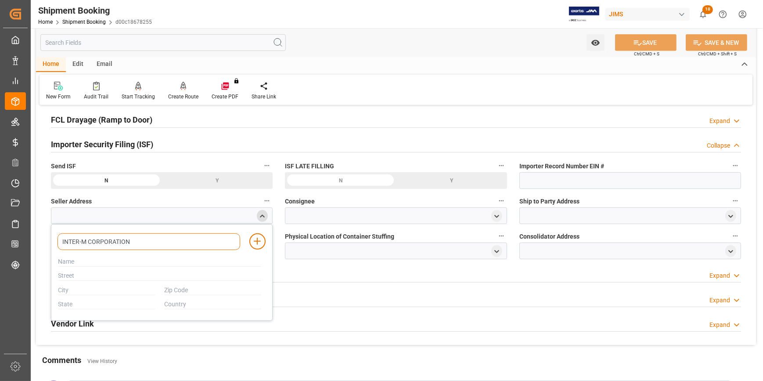
click at [49, 242] on div "INTER-M CORPORATION" at bounding box center [145, 241] width 196 height 17
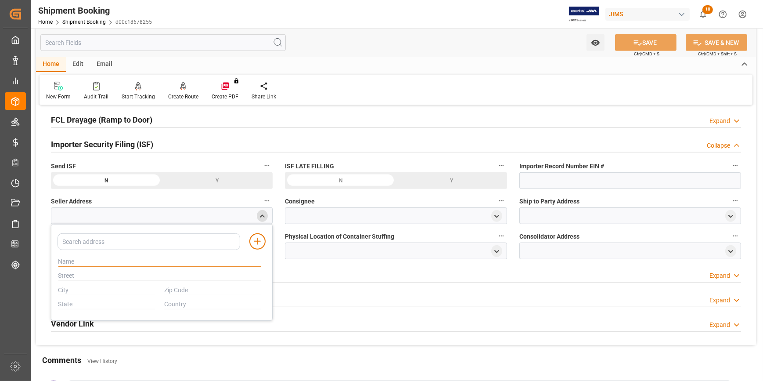
click at [74, 261] on input "text" at bounding box center [159, 262] width 203 height 10
paste input "INTER-M CORPORATION"
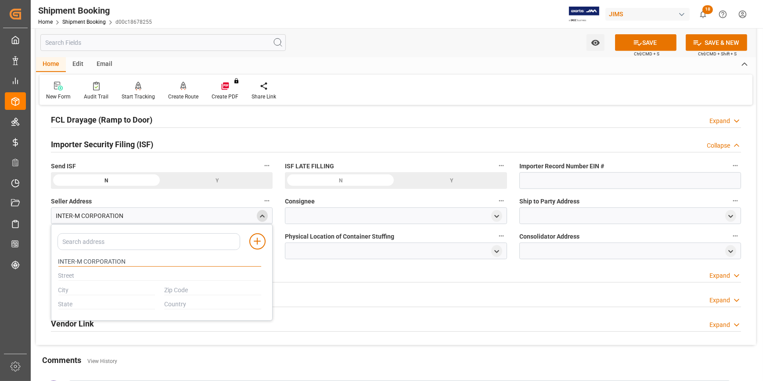
type input "INTER-M CORPORATION"
click at [104, 273] on input "text" at bounding box center [159, 276] width 203 height 10
paste input "73 HWAHAP RO 1402BEON GIL"
type input "73 HWAHAP RO 1402BEON GIL"
click at [79, 292] on input "text" at bounding box center [106, 290] width 97 height 10
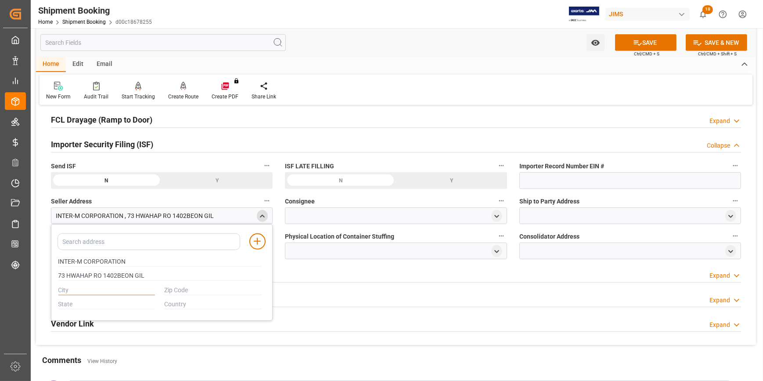
paste input "YANGJU SI"
type input "YANGJU SI"
drag, startPoint x: 85, startPoint y: 300, endPoint x: 89, endPoint y: 303, distance: 5.4
click at [85, 300] on input "text" at bounding box center [106, 304] width 97 height 10
paste input "GYEONGGI-DO"
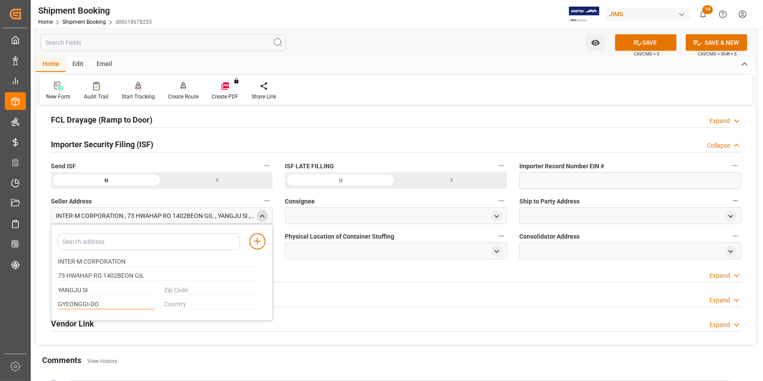
type input "GYEONGGI-DO"
click at [188, 289] on input "text" at bounding box center [212, 290] width 97 height 10
paste input "11451"
type input "11451"
click at [190, 302] on input "text" at bounding box center [212, 304] width 97 height 10
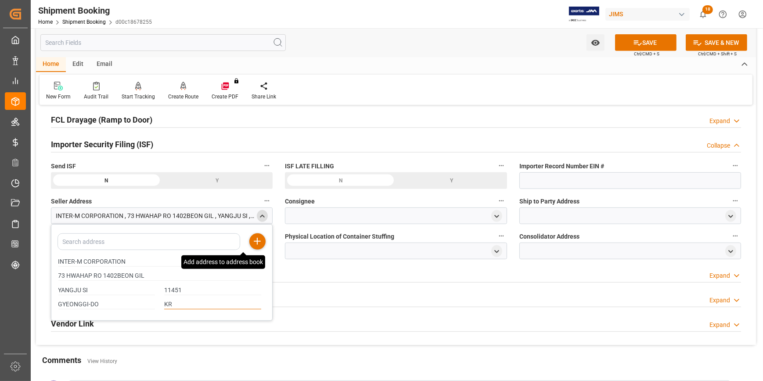
type input "KR"
click at [255, 243] on icon at bounding box center [257, 241] width 11 height 11
click at [259, 218] on icon "close menu" at bounding box center [262, 215] width 7 height 7
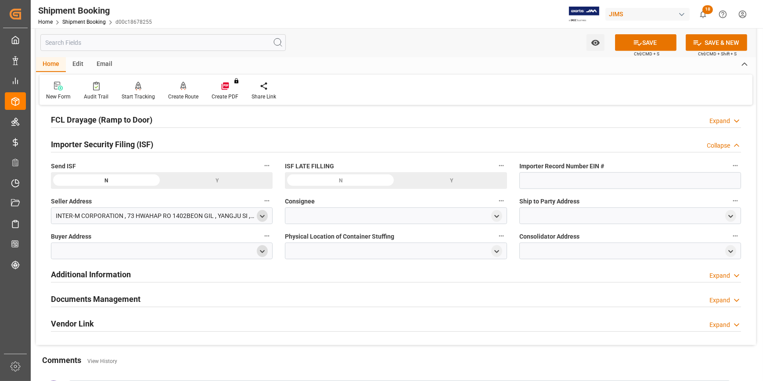
click at [263, 250] on polyline "open menu" at bounding box center [263, 251] width 4 height 2
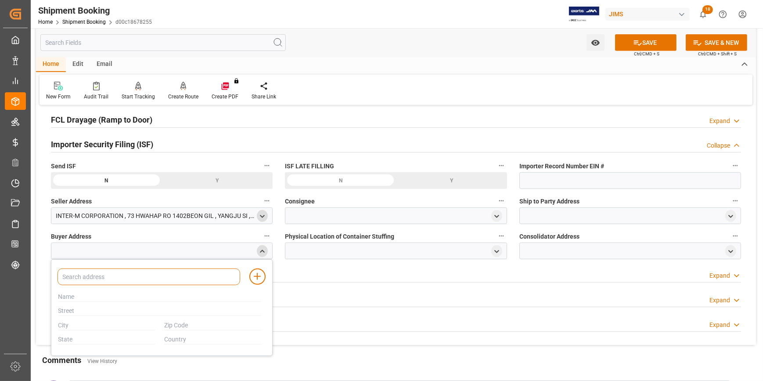
click at [195, 276] on input at bounding box center [149, 276] width 183 height 17
type input "JAM"
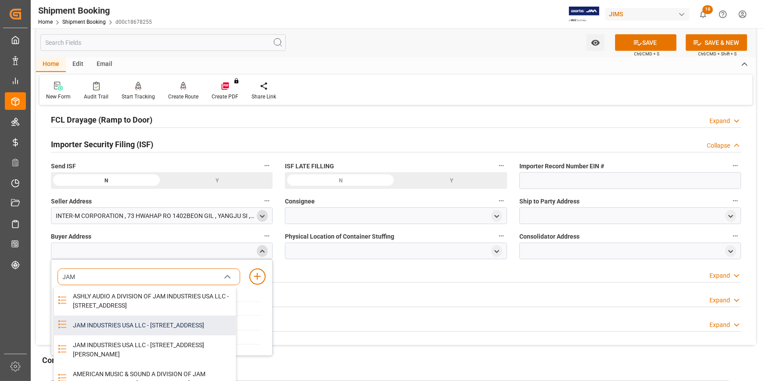
click at [143, 331] on div "JAM INDUSTRIES USA LLC - [STREET_ADDRESS]" at bounding box center [152, 325] width 168 height 20
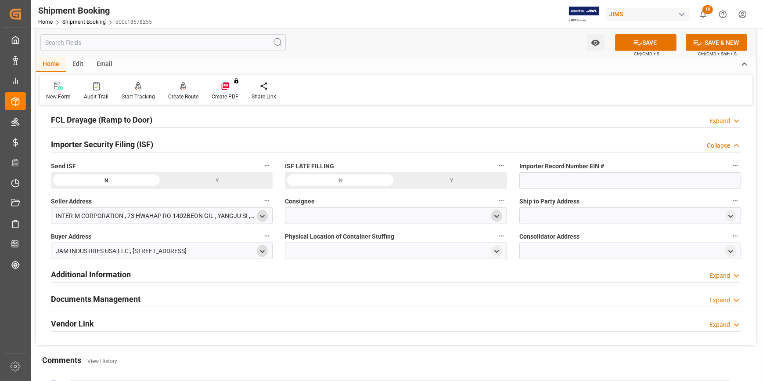
click at [496, 216] on icon "open menu" at bounding box center [496, 215] width 7 height 7
click at [379, 242] on input at bounding box center [382, 241] width 183 height 17
type input "JAM"
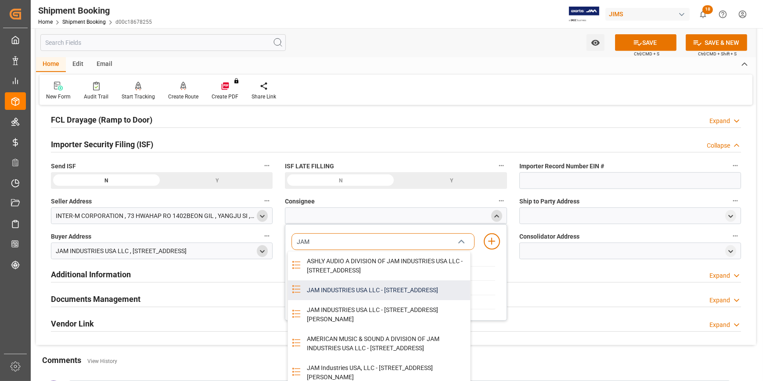
click at [365, 300] on div "JAM INDUSTRIES USA LLC - [STREET_ADDRESS]" at bounding box center [386, 290] width 168 height 20
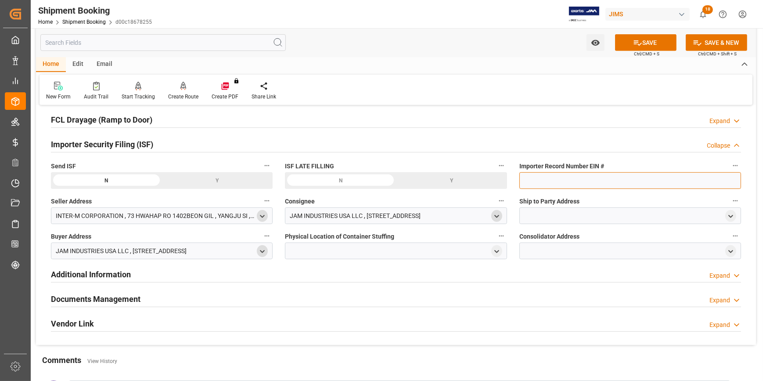
click at [521, 176] on input at bounding box center [630, 180] width 222 height 17
paste input "EIN# 47-2067090S7"
type input "EIN# 47-2067090S7"
click at [608, 213] on div at bounding box center [630, 215] width 222 height 17
click at [728, 212] on icon "open menu" at bounding box center [730, 215] width 7 height 7
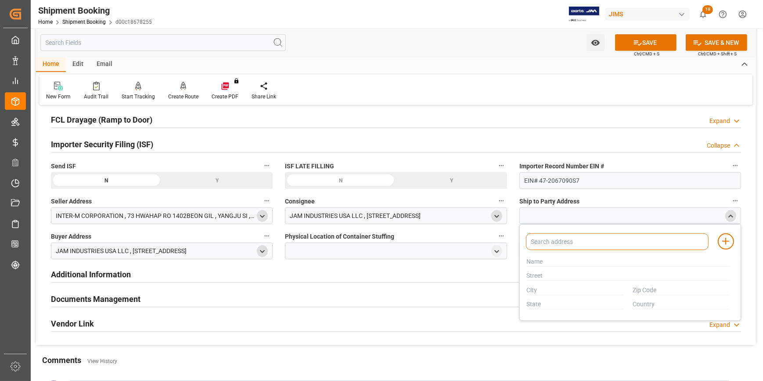
click at [603, 238] on input at bounding box center [617, 241] width 183 height 17
type input "A"
type input "ASHLY"
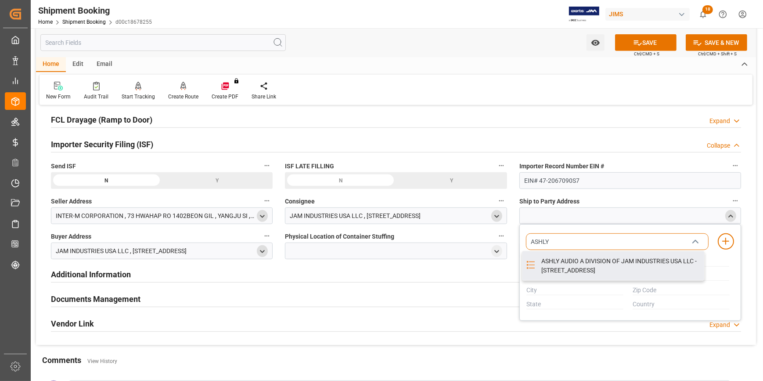
click at [588, 261] on div "ASHLY AUDIO A DIVISION OF JAM INDUSTRIES USA LLC - [STREET_ADDRESS]" at bounding box center [620, 265] width 168 height 29
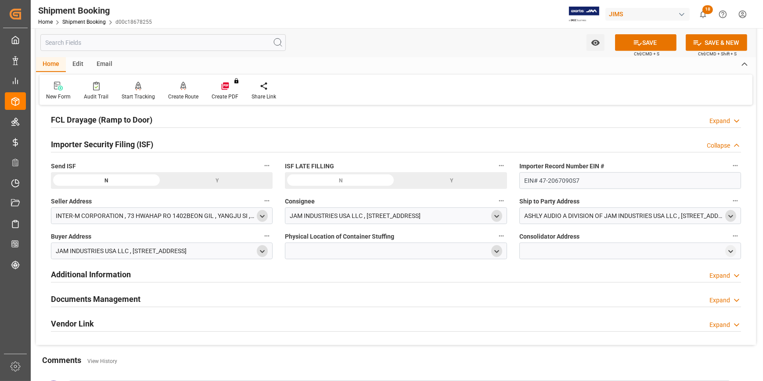
click at [496, 250] on polyline "open menu" at bounding box center [497, 251] width 4 height 2
drag, startPoint x: 343, startPoint y: 275, endPoint x: 360, endPoint y: 276, distance: 17.6
click at [343, 275] on input at bounding box center [382, 276] width 183 height 17
paste input "ICT KOREA CO LTD"
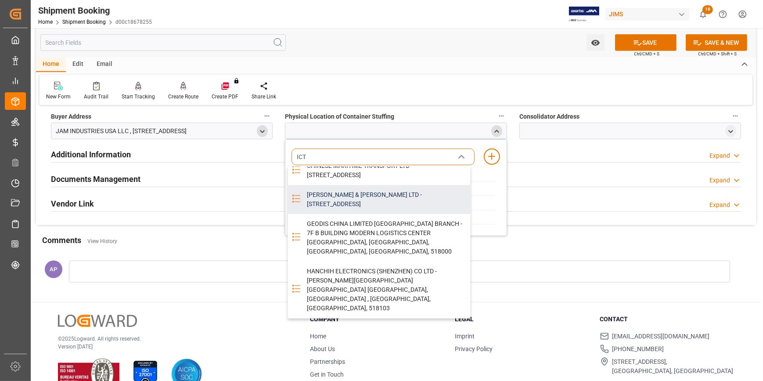
scroll to position [239, 0]
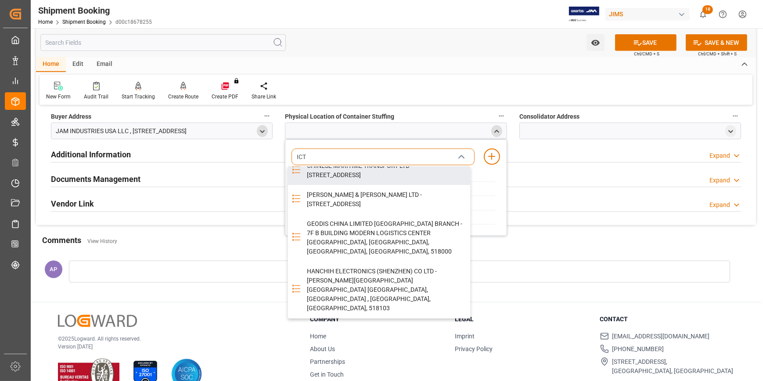
type input "ICT"
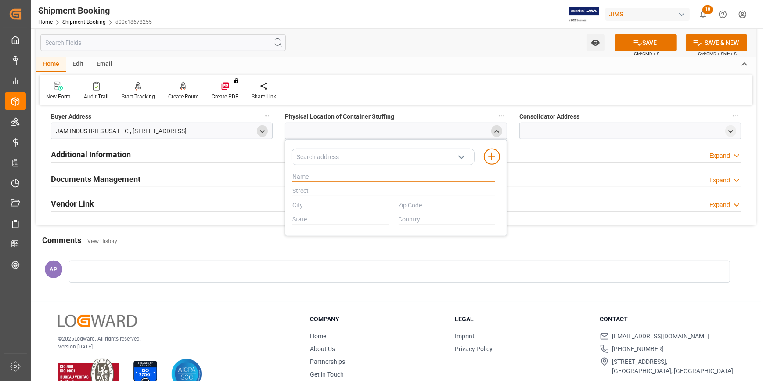
click at [324, 172] on input "text" at bounding box center [393, 177] width 203 height 10
paste input "ICT KOREA CO LTD"
type input "ICT KOREA CO LTD"
click at [302, 189] on input "text" at bounding box center [393, 191] width 203 height 10
paste input "15-24 SINHANG 5-[PERSON_NAME]"
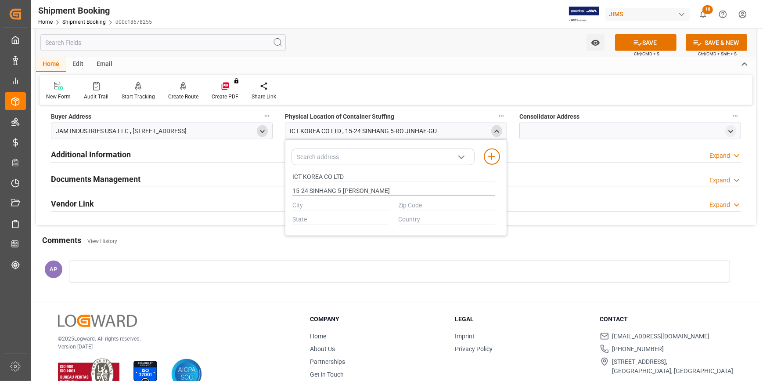
type input "15-24 SINHANG 5-[PERSON_NAME]"
click at [310, 206] on input "text" at bounding box center [340, 206] width 97 height 10
paste input "CHANGWON-SI"
type input "CHANGWON-SI"
click at [419, 203] on input "text" at bounding box center [447, 206] width 97 height 10
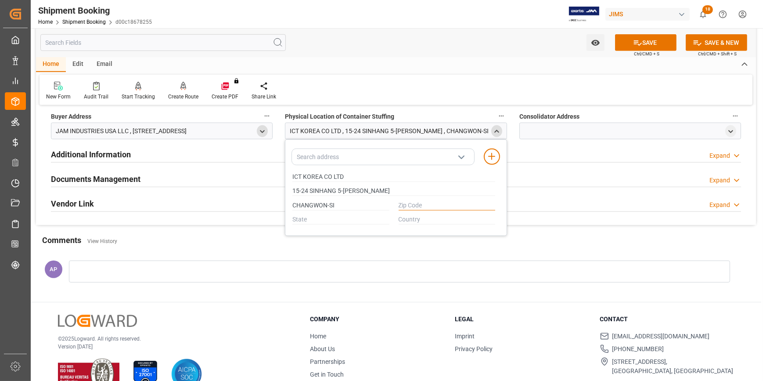
paste input "51611"
type input "51611"
click at [322, 221] on input "text" at bounding box center [340, 220] width 97 height 10
paste input "GYEONGSANGNAM-DO"
type input "GYEONGSANGNAM-DO"
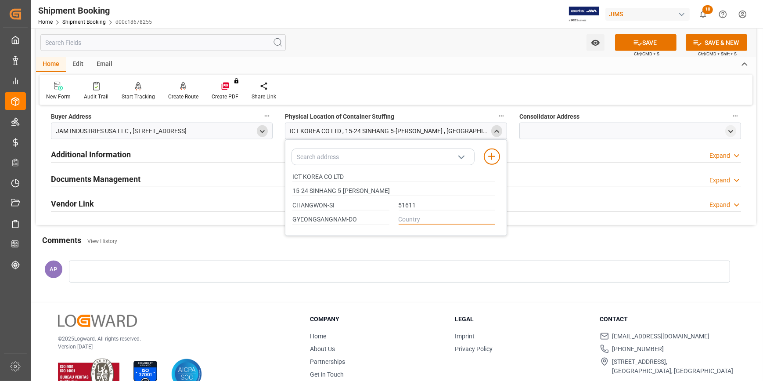
click at [422, 216] on input "text" at bounding box center [447, 220] width 97 height 10
paste input "KR"
type input "KR"
click at [492, 156] on line at bounding box center [492, 156] width 0 height 6
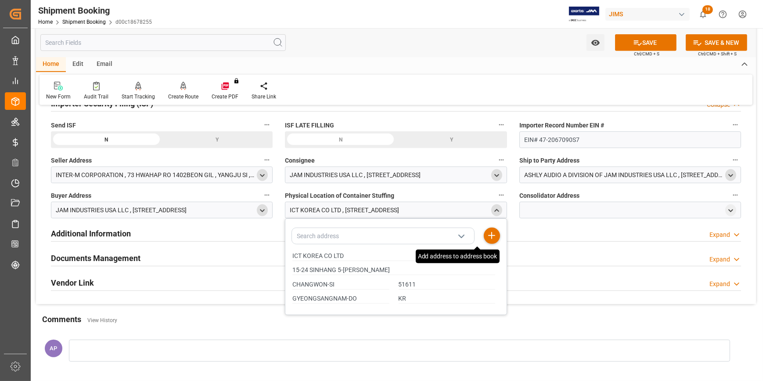
scroll to position [638, 0]
click at [728, 209] on icon "open menu" at bounding box center [730, 211] width 7 height 7
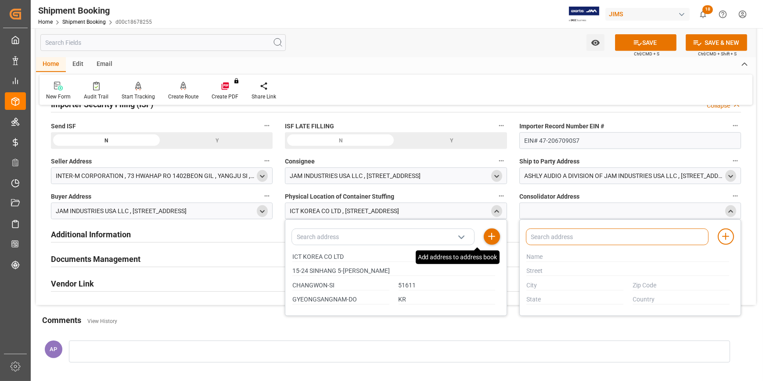
click at [557, 235] on input at bounding box center [617, 236] width 183 height 17
paste input "[PERSON_NAME] & [PERSON_NAME] LTD"
type input "[PERSON_NAME]"
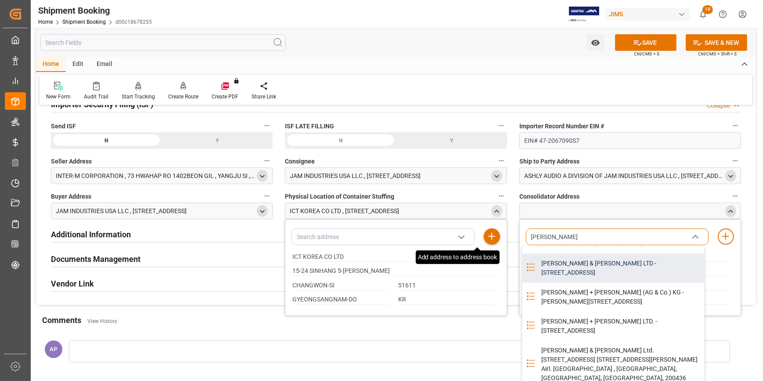
scroll to position [40, 0]
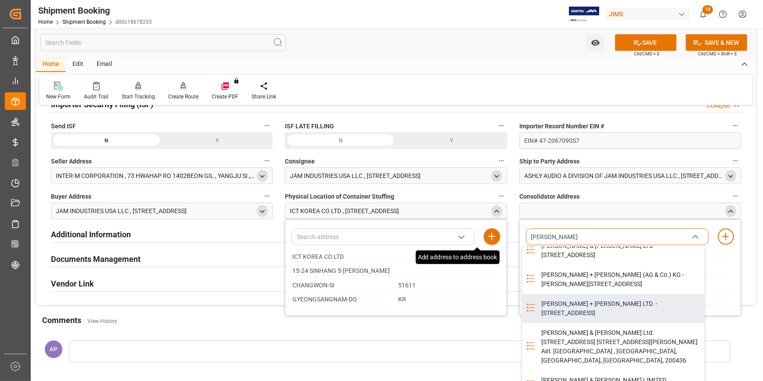
click at [625, 320] on div "[PERSON_NAME] + [PERSON_NAME] LTD. - [STREET_ADDRESS]" at bounding box center [620, 308] width 168 height 29
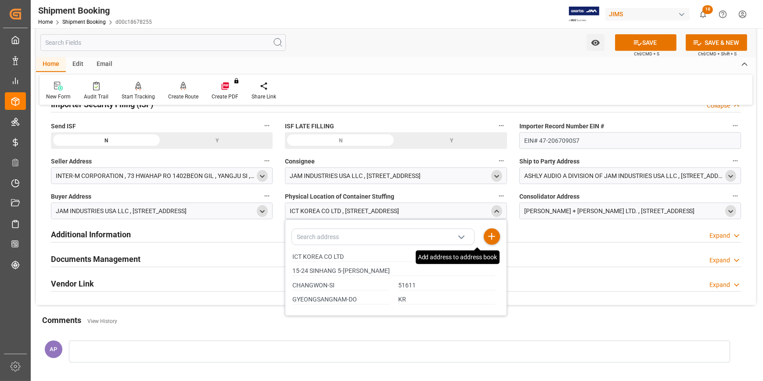
click at [495, 210] on polyline "close menu" at bounding box center [497, 211] width 4 height 2
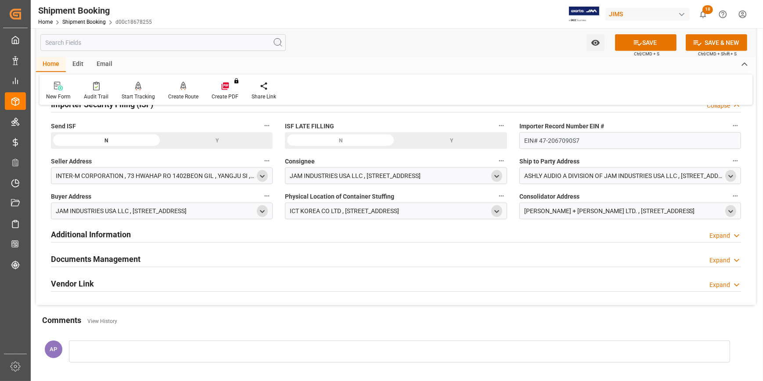
click at [730, 211] on polyline "open menu" at bounding box center [731, 211] width 4 height 2
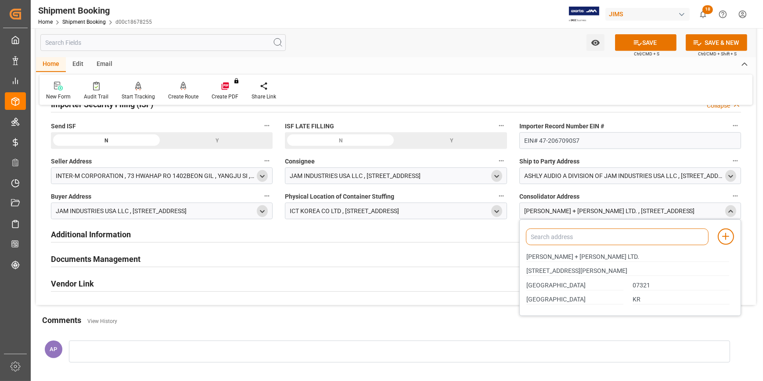
click at [558, 234] on input at bounding box center [617, 236] width 183 height 17
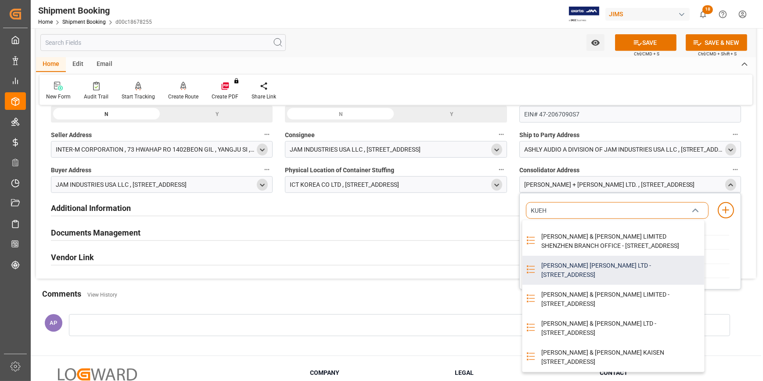
scroll to position [678, 0]
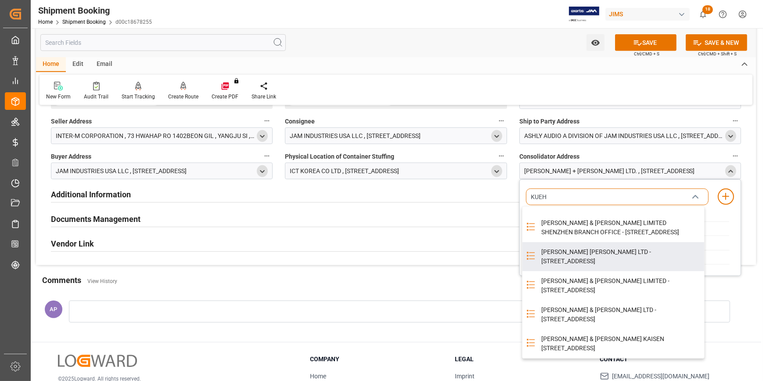
type input "KUEH"
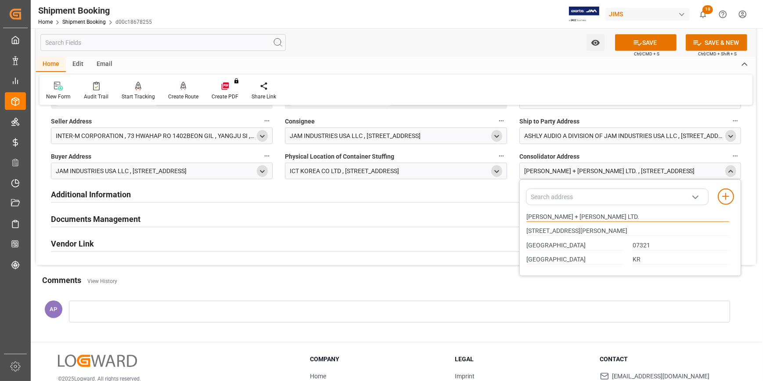
drag, startPoint x: 546, startPoint y: 213, endPoint x: 520, endPoint y: 213, distance: 25.9
click at [520, 213] on div "Add address to address book [PERSON_NAME] + [PERSON_NAME] LTD. [STREET_ADDRESS]" at bounding box center [630, 227] width 222 height 97
paste input "& [PERSON_NAME] LTD"
type input "[PERSON_NAME] & [PERSON_NAME] LTD"
drag, startPoint x: 652, startPoint y: 233, endPoint x: 529, endPoint y: 237, distance: 123.0
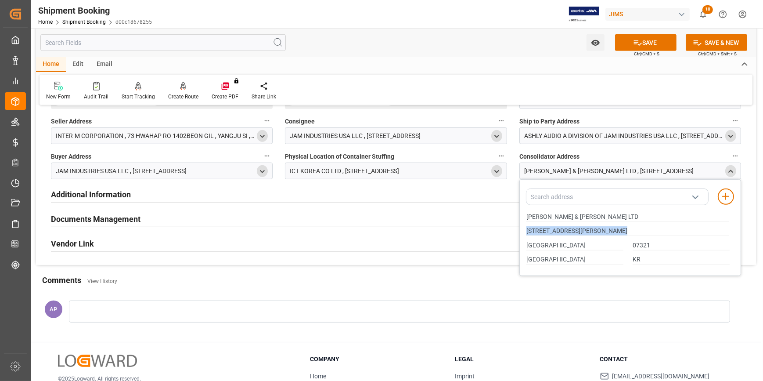
click at [529, 237] on div "[PERSON_NAME] & [PERSON_NAME] LTD [STREET_ADDRESS]" at bounding box center [628, 237] width 212 height 57
drag, startPoint x: 647, startPoint y: 229, endPoint x: 518, endPoint y: 230, distance: 129.1
paste input "ISADANG-[PERSON_NAME]-GU"
type input "20F, 82, UISADANG-[PERSON_NAME]"
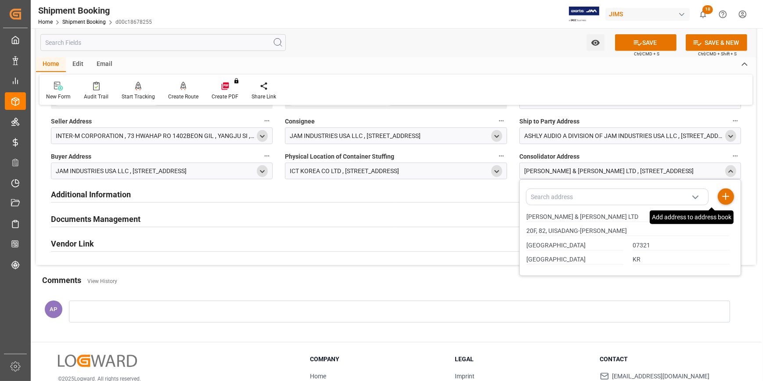
click at [724, 196] on line at bounding box center [726, 196] width 6 height 0
click at [727, 170] on icon "close menu" at bounding box center [730, 171] width 7 height 7
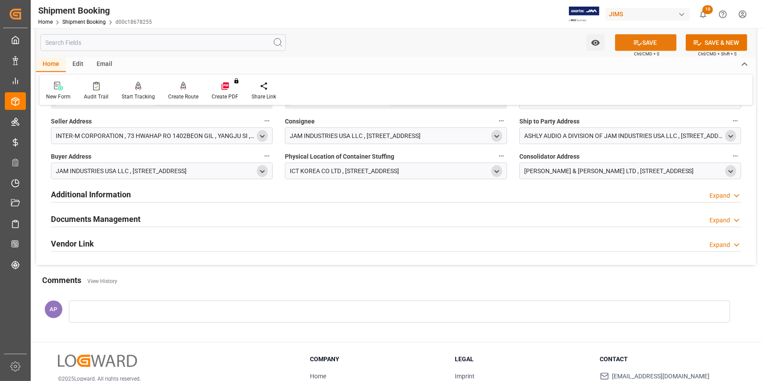
click at [641, 40] on button "SAVE" at bounding box center [645, 42] width 61 height 17
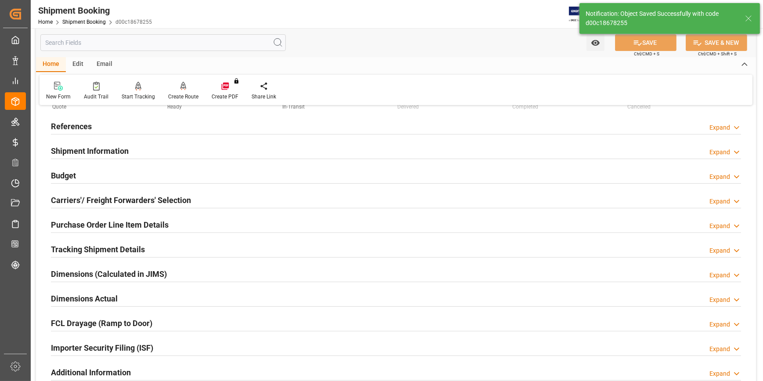
scroll to position [0, 0]
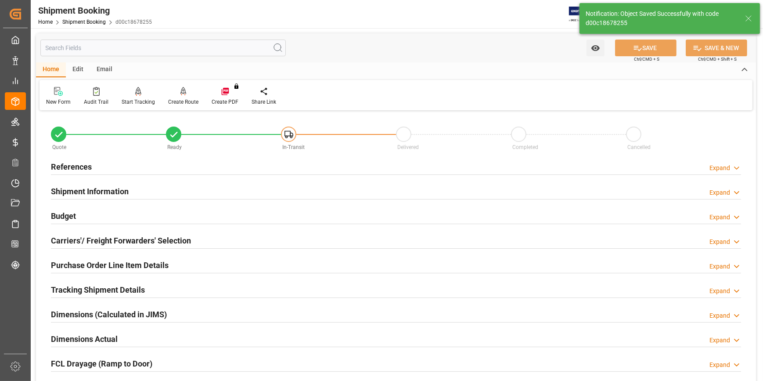
click at [228, 164] on div "References Expand" at bounding box center [396, 166] width 690 height 17
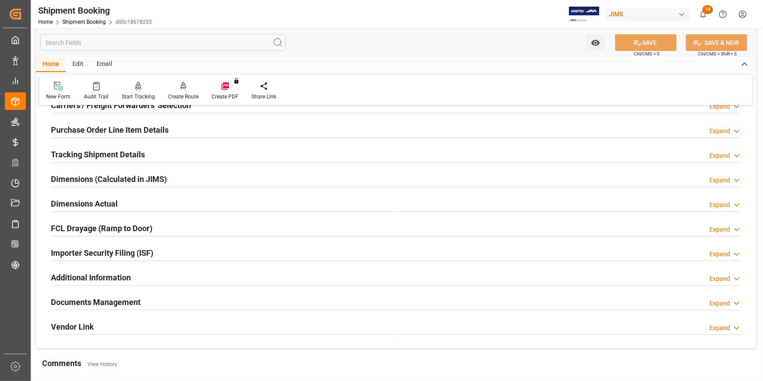
scroll to position [359, 0]
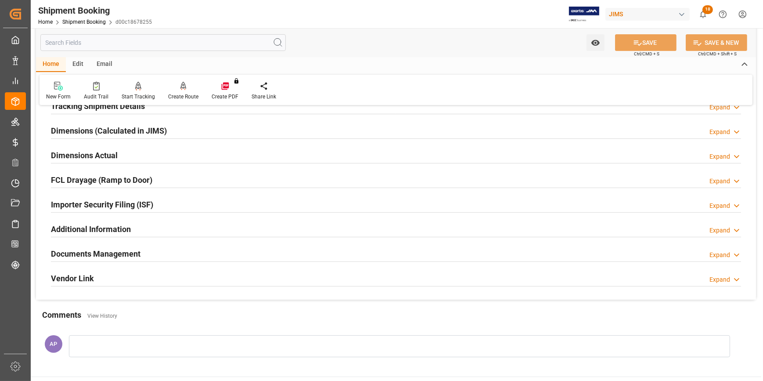
click at [191, 246] on div "Documents Management Expand" at bounding box center [396, 253] width 690 height 17
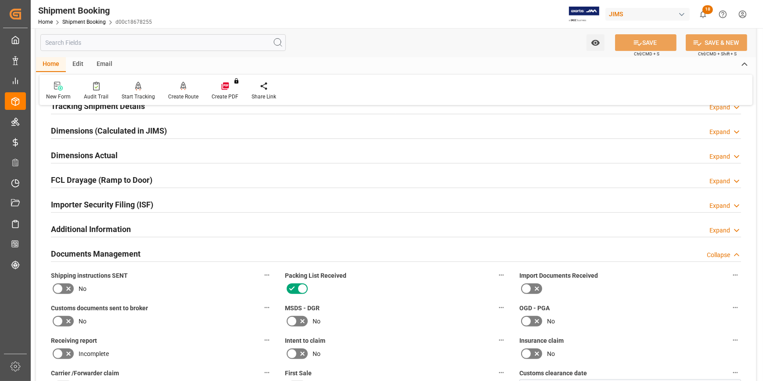
click at [198, 242] on div "Documents Management Collapse" at bounding box center [396, 253] width 702 height 25
click at [179, 203] on div "Importer Security Filing (ISF) Expand" at bounding box center [396, 203] width 690 height 17
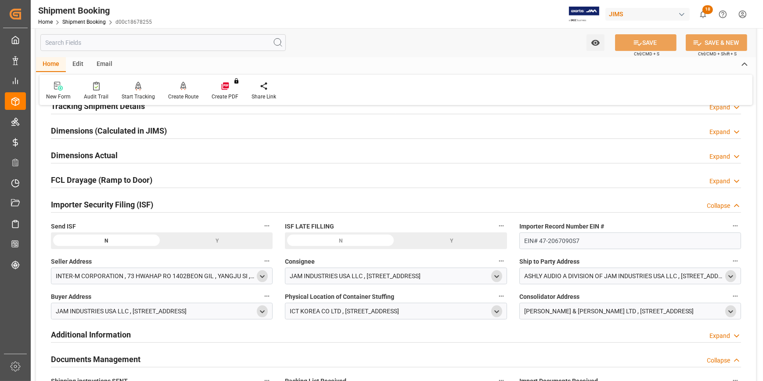
click at [182, 204] on div "Importer Security Filing (ISF) Collapse" at bounding box center [396, 203] width 690 height 17
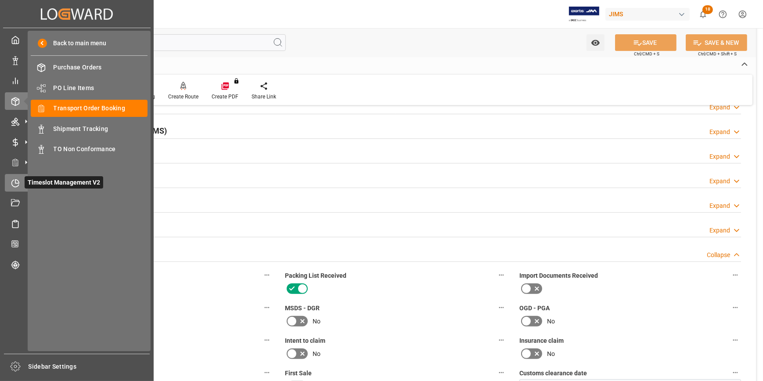
click at [15, 182] on icon at bounding box center [17, 181] width 4 height 4
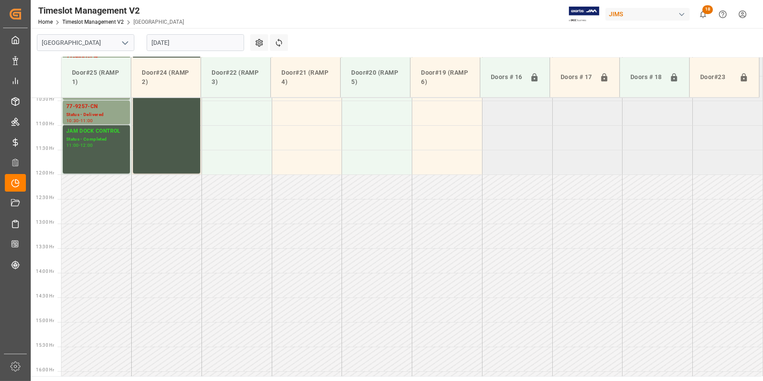
scroll to position [492, 0]
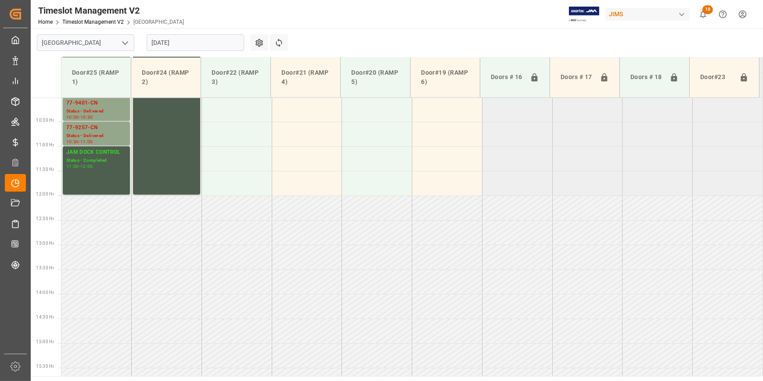
click at [126, 43] on polyline "open menu" at bounding box center [124, 43] width 5 height 3
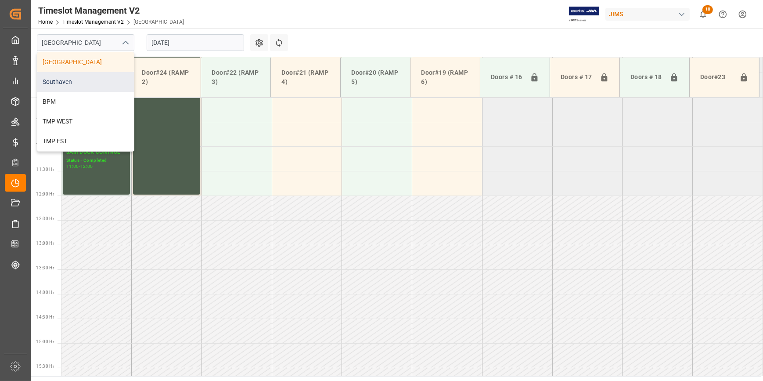
click at [88, 83] on div "Southaven" at bounding box center [85, 82] width 97 height 20
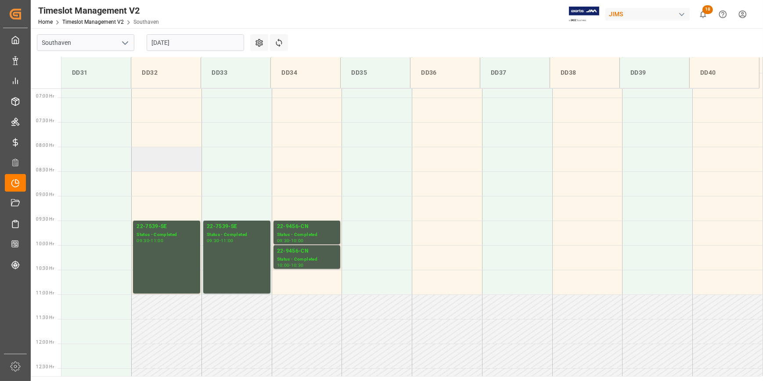
scroll to position [324, 0]
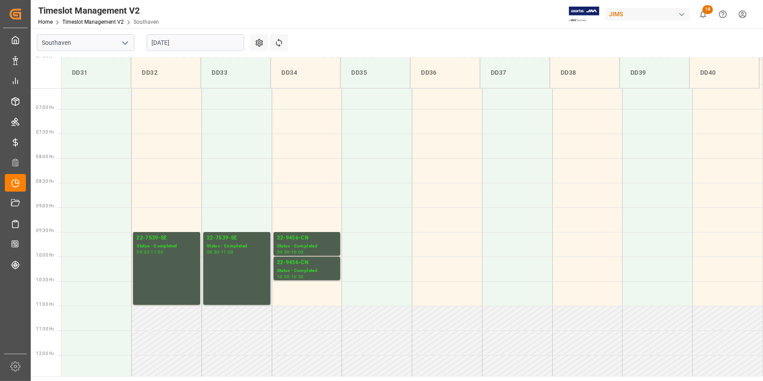
click at [181, 43] on input "[DATE]" at bounding box center [195, 42] width 97 height 17
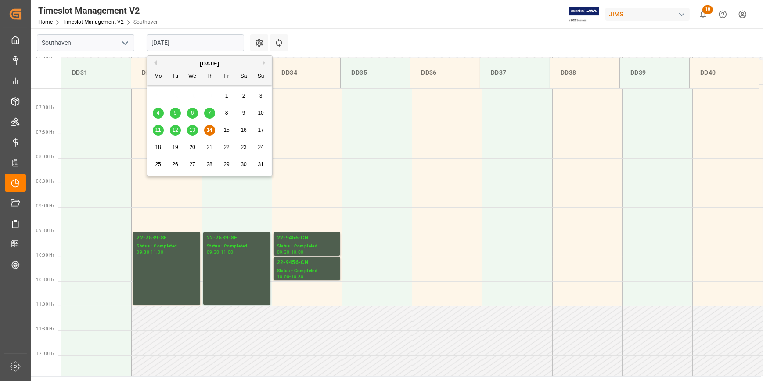
click at [193, 129] on span "13" at bounding box center [192, 130] width 6 height 6
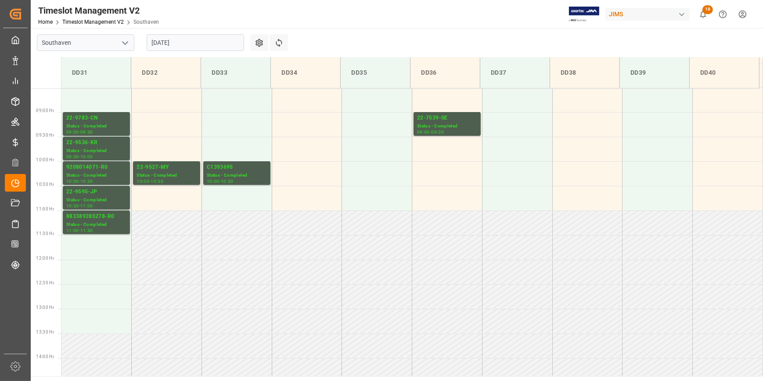
scroll to position [411, 0]
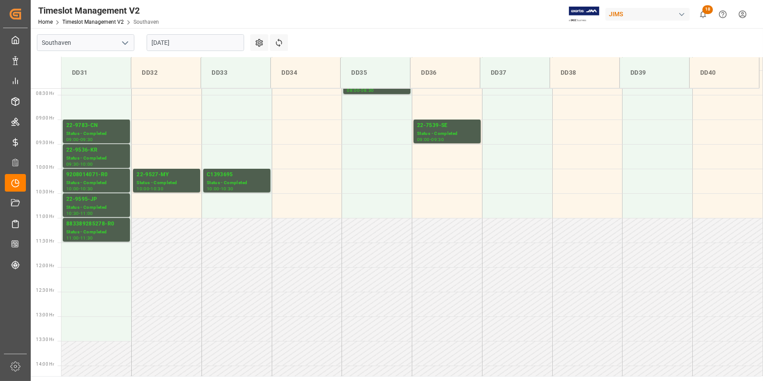
click at [191, 41] on input "[DATE]" at bounding box center [195, 42] width 97 height 17
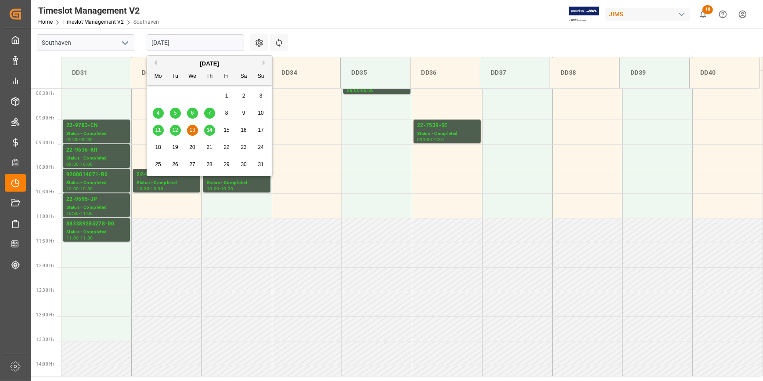
click at [207, 128] on span "14" at bounding box center [209, 130] width 6 height 6
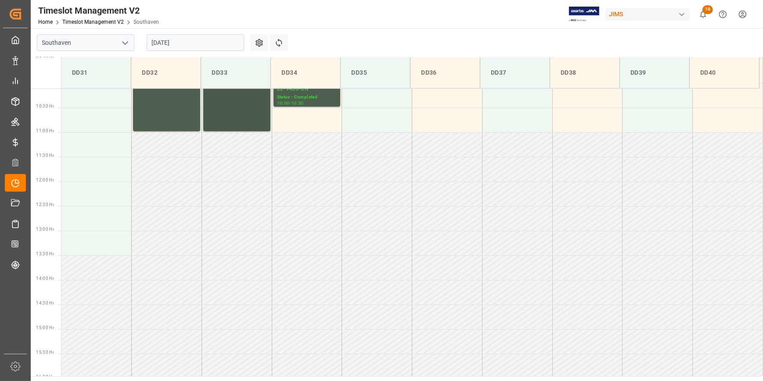
scroll to position [483, 0]
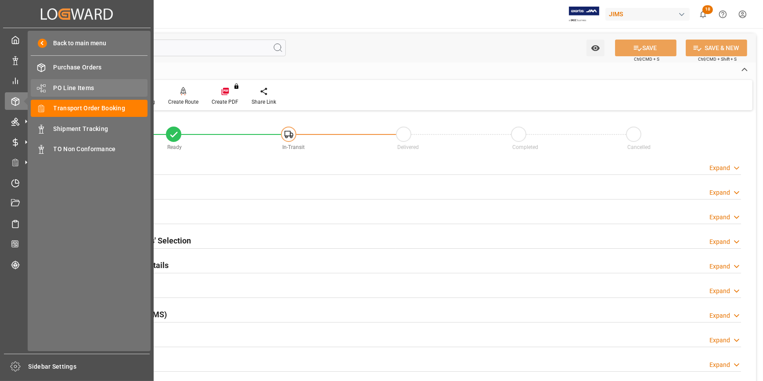
click at [71, 85] on span "PO Line Items" at bounding box center [101, 87] width 94 height 9
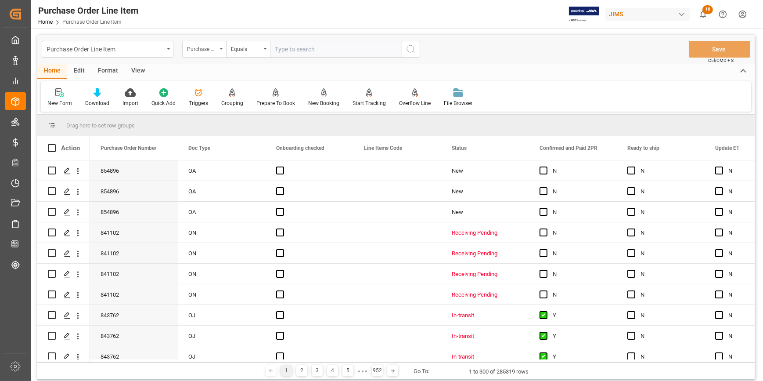
click at [211, 48] on div "Purchase Order Number" at bounding box center [202, 48] width 30 height 10
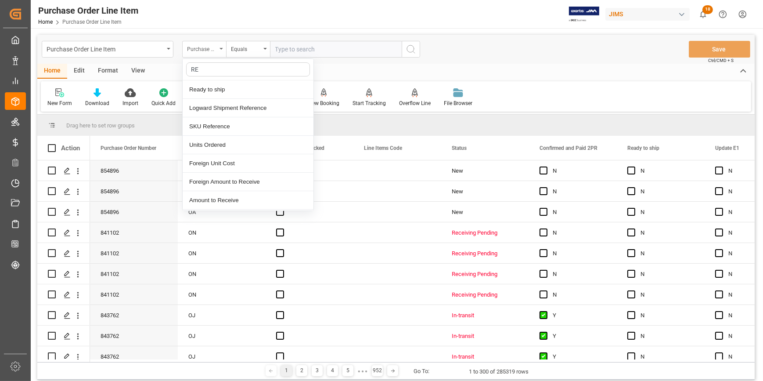
type input "REF"
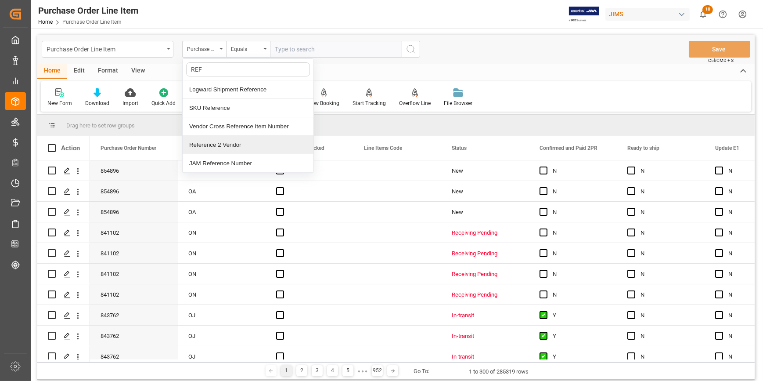
click at [238, 143] on div "Reference 2 Vendor" at bounding box center [248, 145] width 131 height 18
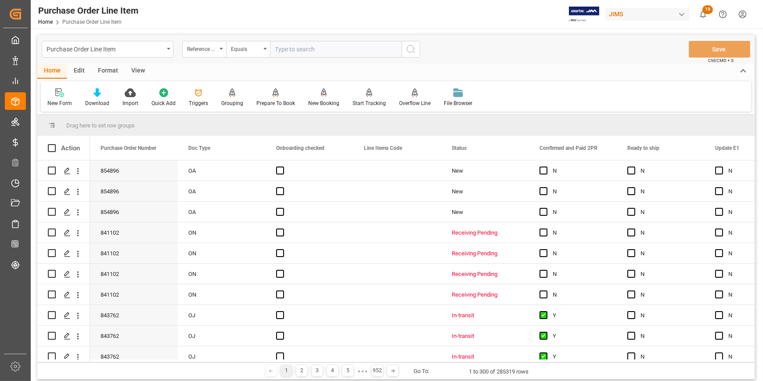
click at [296, 51] on input "text" at bounding box center [336, 49] width 132 height 17
paste input "22-9536-KR"
type input "22-9536-KR"
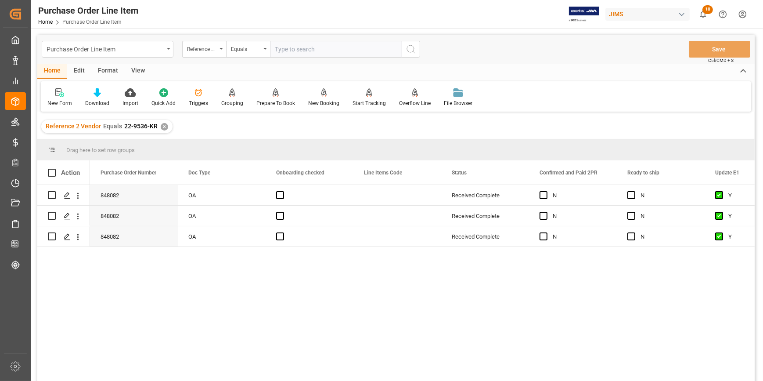
click at [134, 74] on div "View" at bounding box center [138, 71] width 27 height 15
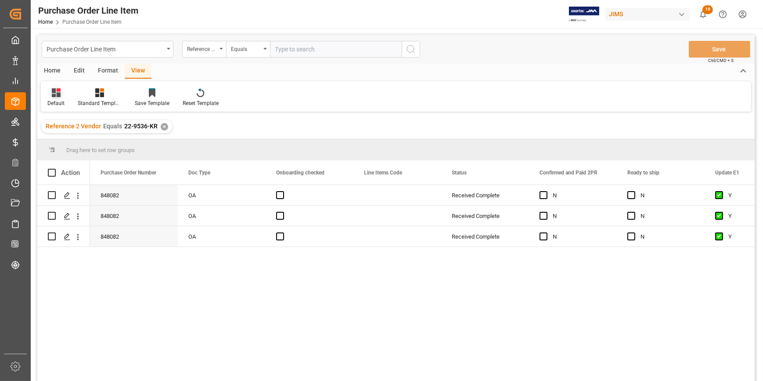
click at [64, 101] on div "Default" at bounding box center [55, 103] width 17 height 8
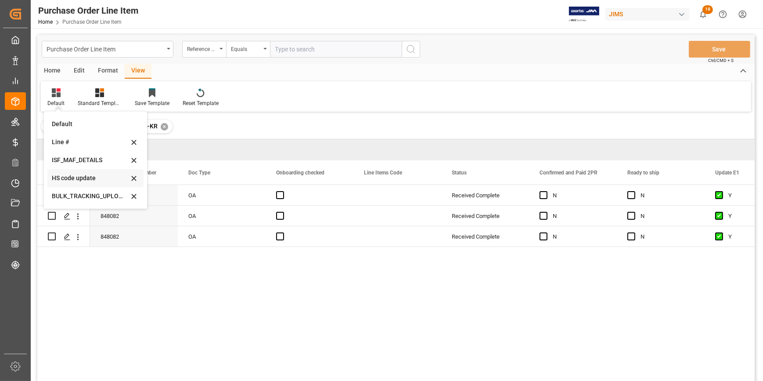
click at [83, 176] on div "HS code update" at bounding box center [90, 177] width 77 height 9
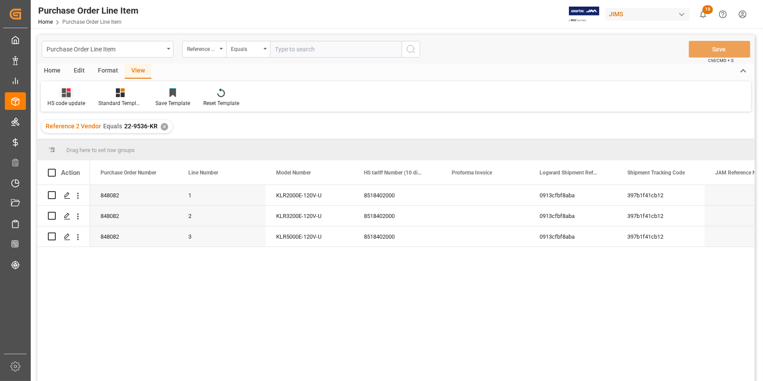
click at [76, 101] on div "HS code update" at bounding box center [66, 103] width 38 height 8
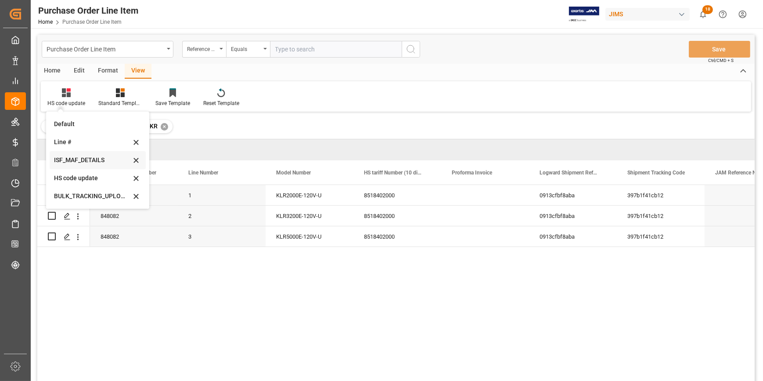
click at [90, 162] on div "ISF_MAF_DETAILS" at bounding box center [92, 159] width 77 height 9
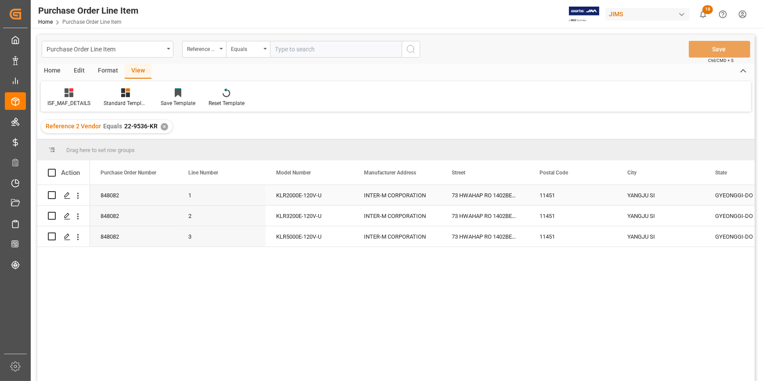
click at [388, 197] on div "INTER-M CORPORATION" at bounding box center [397, 195] width 88 height 20
click at [388, 197] on input "INTER-M CORPORATION" at bounding box center [397, 200] width 74 height 17
click at [453, 196] on div "73 HWAHAP RO 1402BEON GIL" at bounding box center [485, 195] width 88 height 20
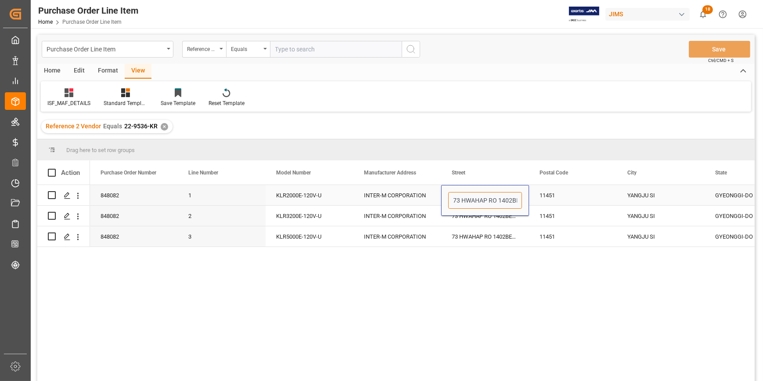
scroll to position [0, 22]
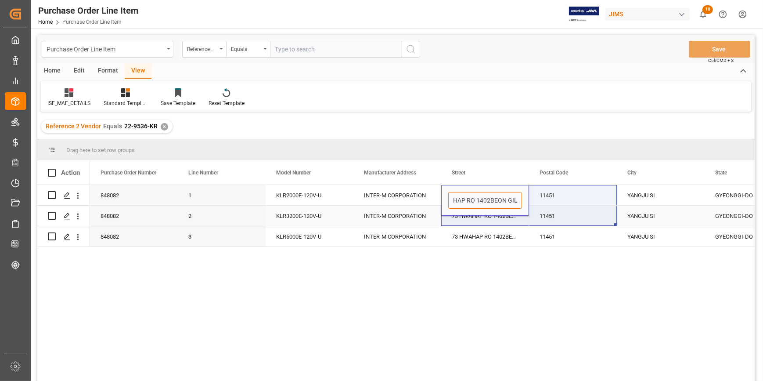
drag, startPoint x: 453, startPoint y: 199, endPoint x: 523, endPoint y: 207, distance: 70.7
click at [527, 207] on div "73 HWAHAP RO 1402BEON GIL" at bounding box center [485, 200] width 88 height 31
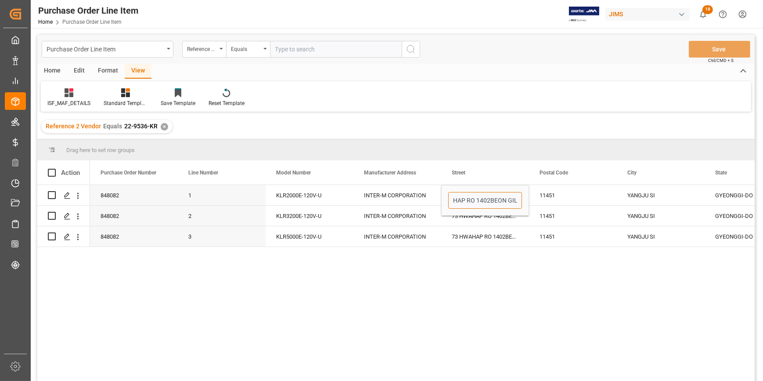
scroll to position [0, 0]
click at [538, 198] on div "11451" at bounding box center [573, 195] width 88 height 20
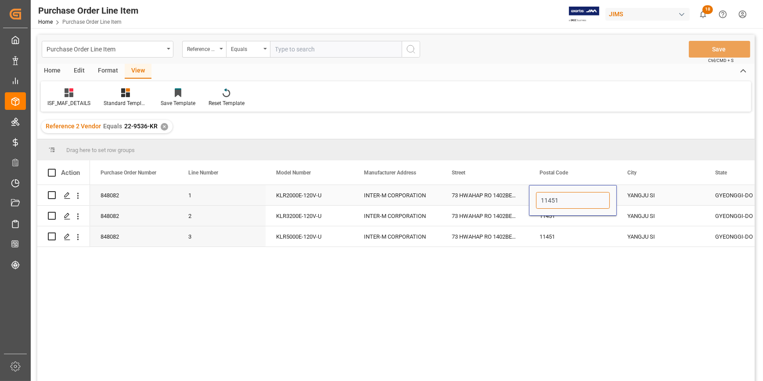
drag, startPoint x: 561, startPoint y: 201, endPoint x: 532, endPoint y: 206, distance: 29.4
click at [532, 206] on div "11451" at bounding box center [573, 200] width 88 height 31
click at [645, 199] on div "YANGJU SI" at bounding box center [661, 195] width 88 height 20
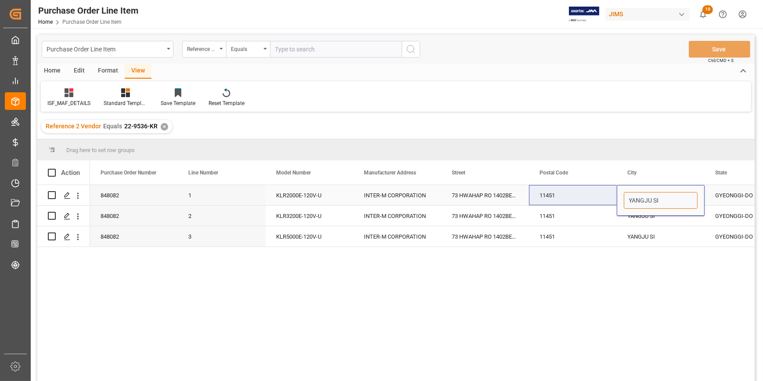
drag, startPoint x: 662, startPoint y: 200, endPoint x: 610, endPoint y: 200, distance: 52.2
click at [610, 200] on div "848082 1 KLR2000E-120V-U INTER-M CORPORATION 73 HWAHAP RO 1402BEON GIL 11451 YA…" at bounding box center [704, 195] width 1229 height 21
click at [682, 245] on div "YANGJU SI" at bounding box center [661, 236] width 88 height 20
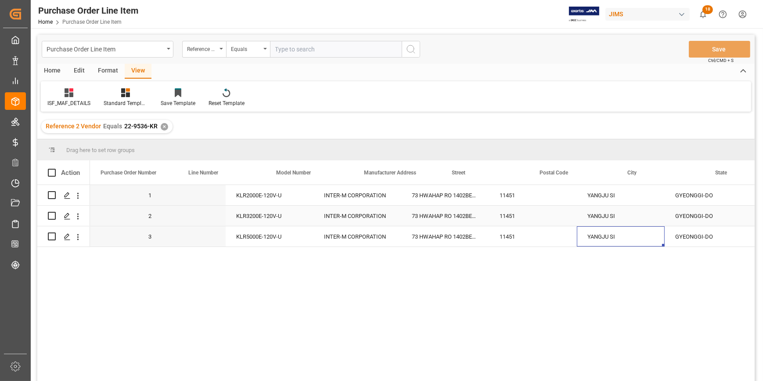
scroll to position [0, 40]
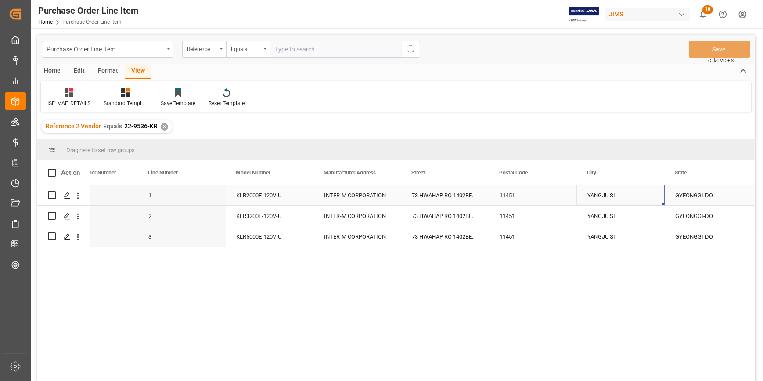
click at [613, 200] on div "YANGJU SI" at bounding box center [621, 195] width 88 height 20
drag, startPoint x: 621, startPoint y: 198, endPoint x: 572, endPoint y: 202, distance: 49.3
click at [572, 202] on div "848082 1 KLR2000E-120V-U INTER-M CORPORATION 73 HWAHAP RO 1402BEON GIL 11451 YA…" at bounding box center [664, 195] width 1229 height 21
click at [672, 201] on div "GYEONGGI-DO" at bounding box center [709, 195] width 88 height 20
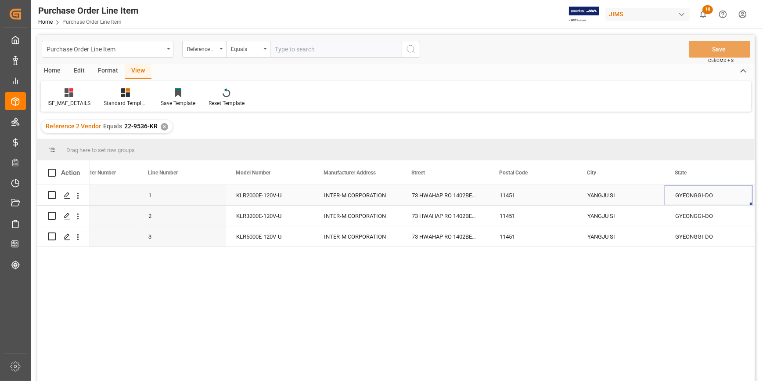
click at [672, 201] on div "GYEONGGI-DO" at bounding box center [709, 195] width 88 height 20
drag, startPoint x: 716, startPoint y: 201, endPoint x: 656, endPoint y: 201, distance: 59.7
click at [656, 201] on div "848082 1 KLR2000E-120V-U INTER-M CORPORATION 73 HWAHAP RO 1402BEON GIL 11451 YA…" at bounding box center [664, 195] width 1229 height 21
click at [615, 198] on div "YANGJU SI" at bounding box center [621, 195] width 88 height 20
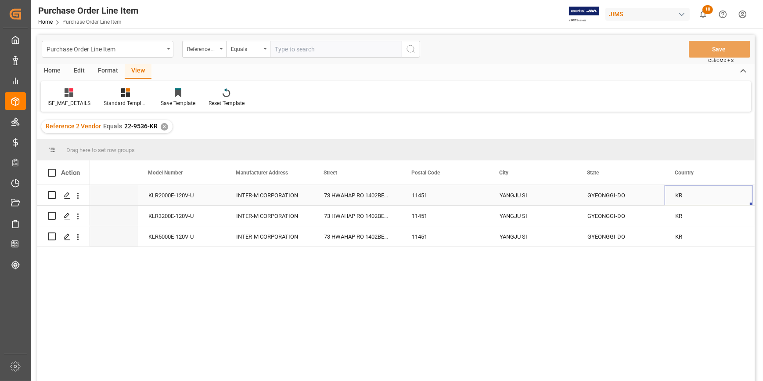
scroll to position [0, 216]
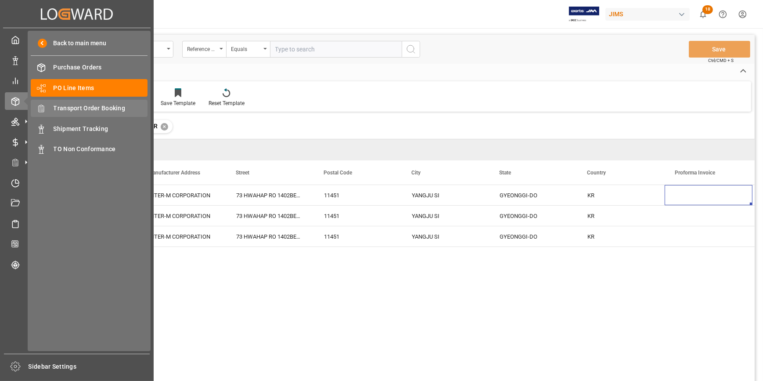
click at [92, 106] on span "Transport Order Booking" at bounding box center [101, 108] width 94 height 9
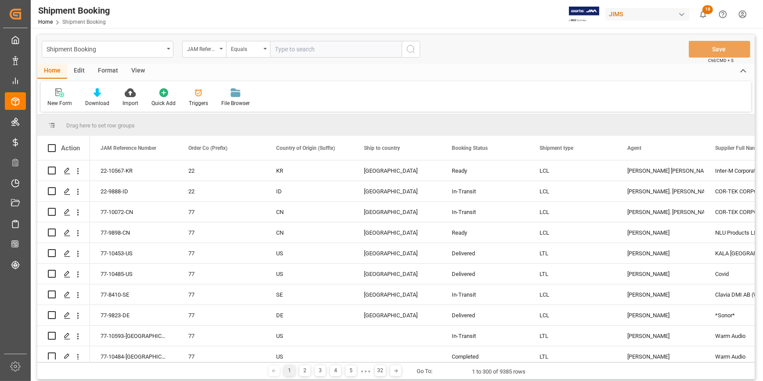
click at [297, 50] on input "text" at bounding box center [336, 49] width 132 height 17
paste input "22-9536-KR"
type input "22-9536-KR"
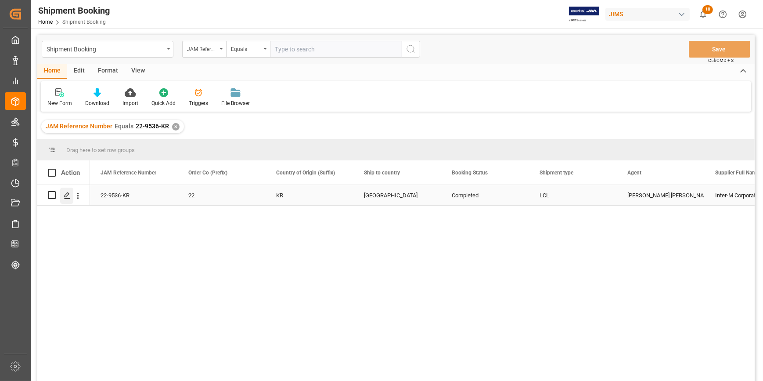
click at [65, 192] on icon "Press SPACE to select this row." at bounding box center [67, 195] width 7 height 7
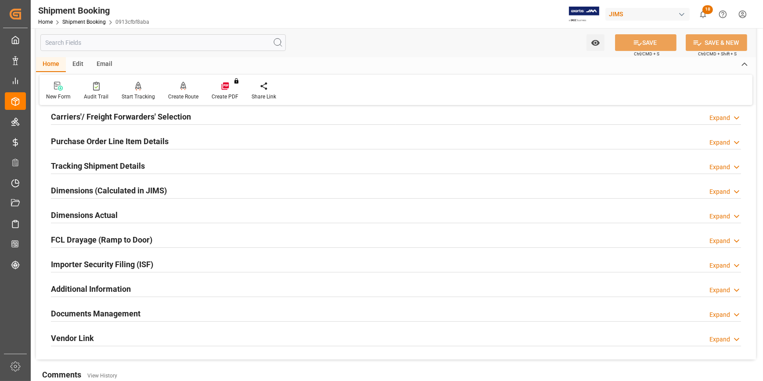
scroll to position [159, 0]
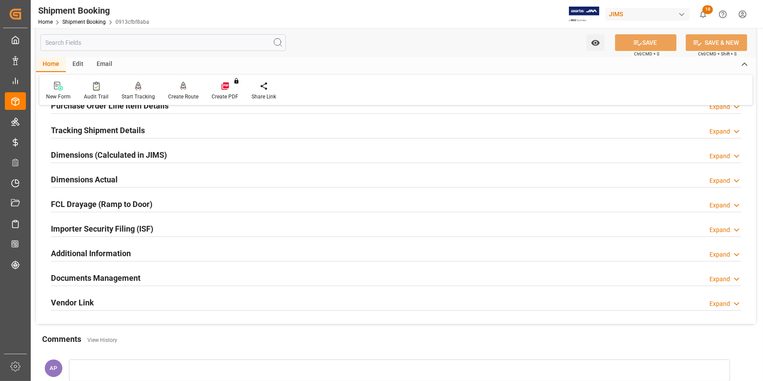
click at [236, 230] on div "Importer Security Filing (ISF) Expand" at bounding box center [396, 227] width 690 height 17
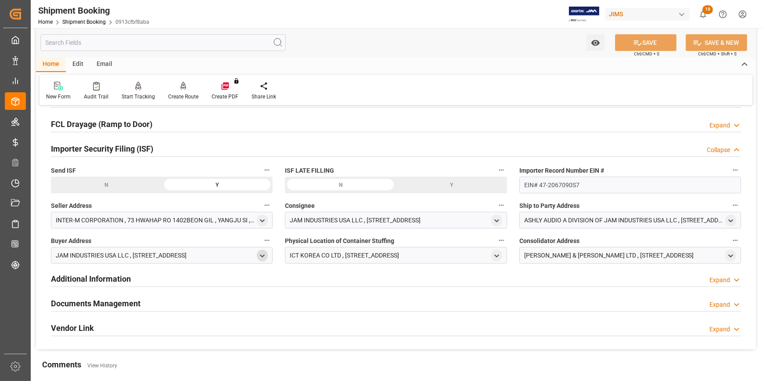
scroll to position [279, 0]
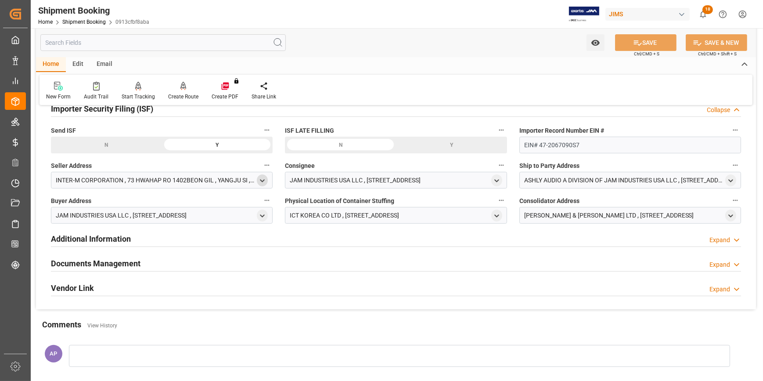
click at [265, 181] on icon "open menu" at bounding box center [262, 180] width 7 height 7
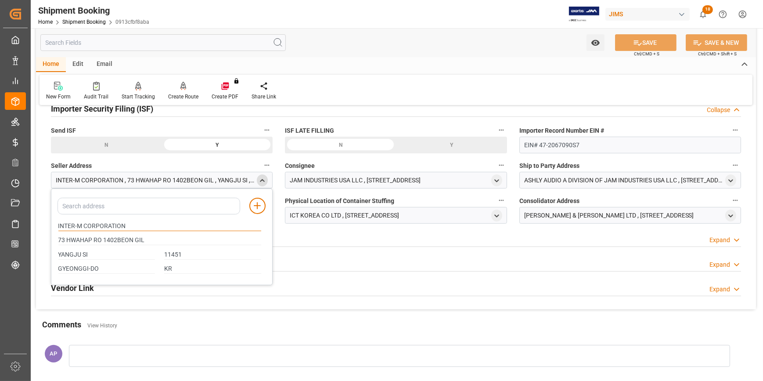
drag, startPoint x: 125, startPoint y: 224, endPoint x: 53, endPoint y: 223, distance: 71.6
click at [54, 223] on div "INTER-M CORPORATION" at bounding box center [160, 226] width 212 height 14
drag, startPoint x: 142, startPoint y: 239, endPoint x: 52, endPoint y: 242, distance: 90.0
click at [52, 242] on div "Add address to address book INTER-M CORPORATION 73 HWAHAP RO 1402BEON GIL YANGJ…" at bounding box center [162, 236] width 222 height 97
drag, startPoint x: 86, startPoint y: 255, endPoint x: 54, endPoint y: 256, distance: 32.1
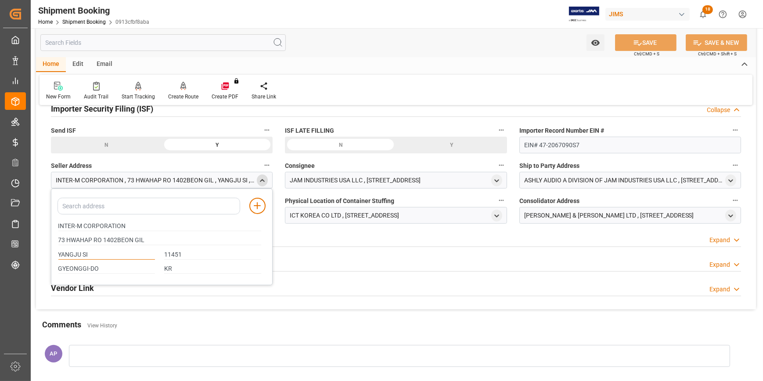
click at [53, 256] on div "Add address to address book INTER-M CORPORATION 73 HWAHAP RO 1402BEON GIL YANGJ…" at bounding box center [162, 236] width 222 height 97
drag, startPoint x: 78, startPoint y: 269, endPoint x: 49, endPoint y: 269, distance: 29.4
click at [49, 269] on div "Quote Ready In-Transit Delivered Completed Cancelled References Expand JAM Refe…" at bounding box center [396, 71] width 720 height 475
drag, startPoint x: 166, startPoint y: 256, endPoint x: 165, endPoint y: 260, distance: 4.6
click at [156, 258] on div "YANGJU SI 11451" at bounding box center [160, 254] width 212 height 14
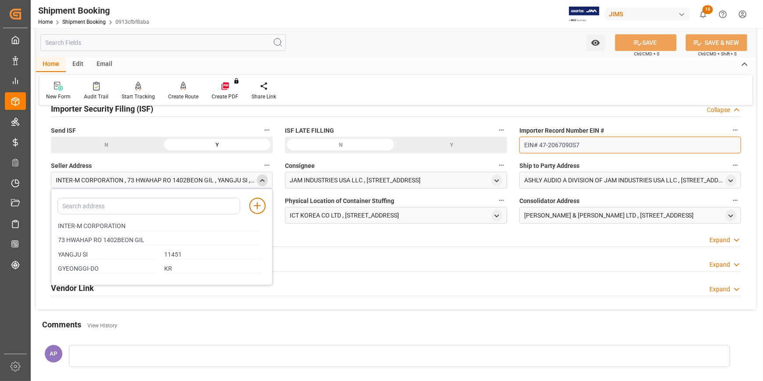
drag, startPoint x: 581, startPoint y: 144, endPoint x: 521, endPoint y: 146, distance: 60.2
click at [521, 146] on input "EIN# 47-2067090S7" at bounding box center [630, 145] width 222 height 17
click at [497, 213] on icon "open menu" at bounding box center [496, 215] width 7 height 7
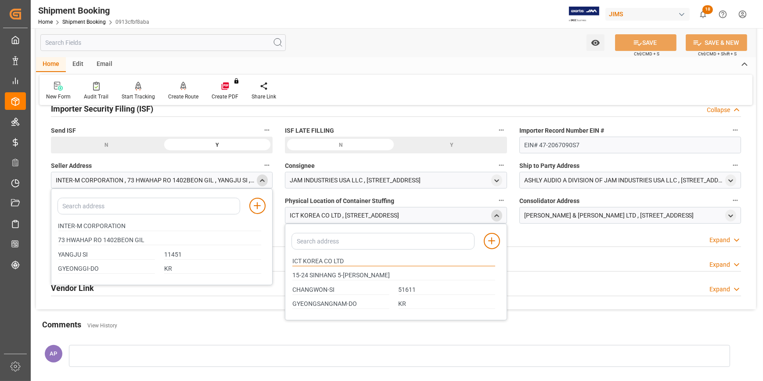
drag, startPoint x: 349, startPoint y: 259, endPoint x: 301, endPoint y: 263, distance: 48.4
click at [290, 259] on div "ICT KOREA CO LTD" at bounding box center [394, 261] width 212 height 14
click at [326, 258] on input "ICT KOREA CO LTD" at bounding box center [393, 261] width 203 height 10
drag, startPoint x: 347, startPoint y: 258, endPoint x: 281, endPoint y: 258, distance: 65.8
click at [281, 258] on div "Quote Ready In-Transit Delivered Completed Cancelled References Expand JAM Refe…" at bounding box center [396, 71] width 720 height 475
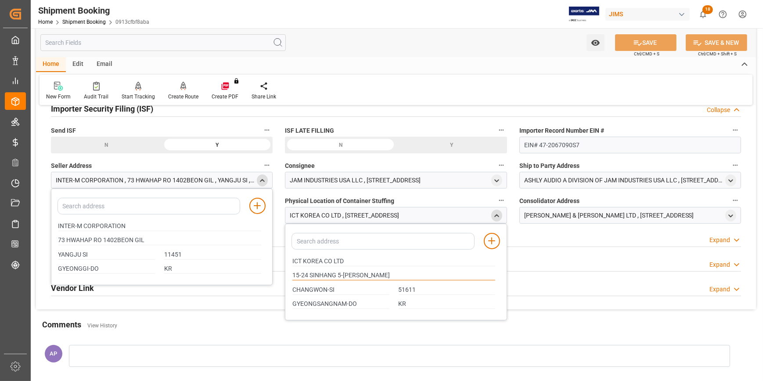
drag, startPoint x: 363, startPoint y: 274, endPoint x: 291, endPoint y: 264, distance: 73.1
click at [281, 272] on div "Quote Ready In-Transit Delivered Completed Cancelled References Expand JAM Refe…" at bounding box center [396, 71] width 720 height 475
drag, startPoint x: 336, startPoint y: 288, endPoint x: 291, endPoint y: 291, distance: 44.9
click at [288, 288] on div "CHANGWON-SI" at bounding box center [341, 289] width 106 height 14
click at [397, 288] on div "51611" at bounding box center [447, 289] width 106 height 14
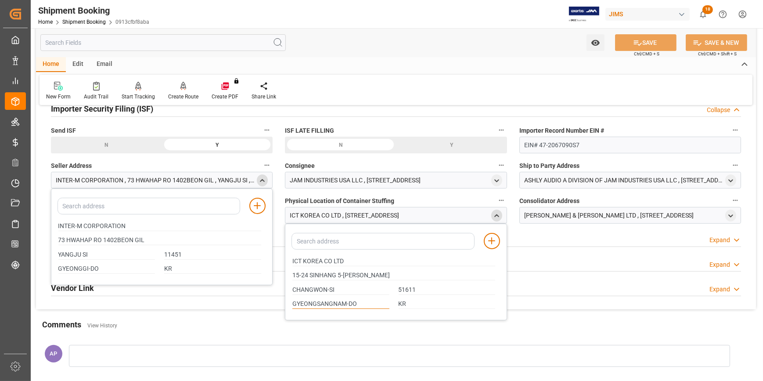
drag, startPoint x: 351, startPoint y: 304, endPoint x: 330, endPoint y: 307, distance: 21.3
click at [278, 303] on div "Quote Ready In-Transit Delivered Completed Cancelled References Expand JAM Refe…" at bounding box center [396, 71] width 720 height 475
drag, startPoint x: 357, startPoint y: 303, endPoint x: 285, endPoint y: 303, distance: 71.6
click at [285, 303] on div "Add address to address book ICT KOREA CO LTD 15-24 SINHANG 5-RO JINHAE-GU CHANG…" at bounding box center [396, 271] width 222 height 97
drag, startPoint x: 403, startPoint y: 303, endPoint x: 392, endPoint y: 303, distance: 11.9
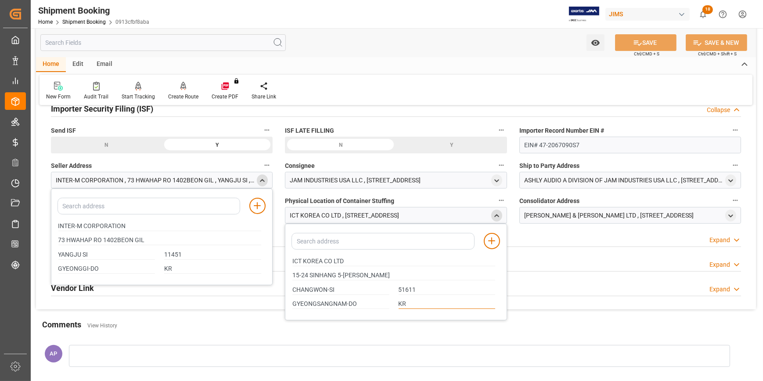
click at [392, 303] on div "GYEONGSANGNAM-DO KR" at bounding box center [394, 304] width 212 height 14
click at [730, 213] on icon "open menu" at bounding box center [730, 215] width 7 height 7
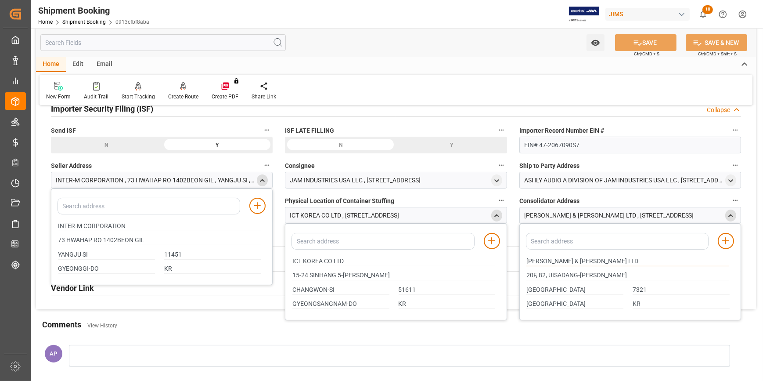
drag, startPoint x: 588, startPoint y: 258, endPoint x: 514, endPoint y: 262, distance: 73.8
click at [508, 260] on div "Quote Ready In-Transit Delivered Completed Cancelled References Expand JAM Refe…" at bounding box center [396, 71] width 720 height 475
click at [730, 214] on polyline "close menu" at bounding box center [731, 215] width 4 height 2
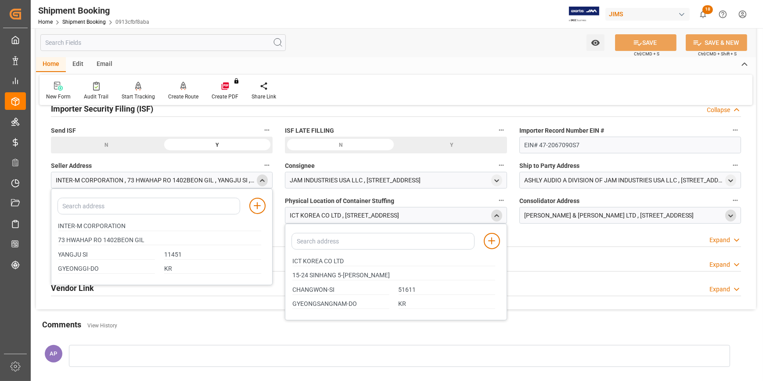
click at [728, 210] on div "open menu" at bounding box center [730, 215] width 11 height 12
click at [731, 214] on icon "open menu" at bounding box center [730, 215] width 7 height 7
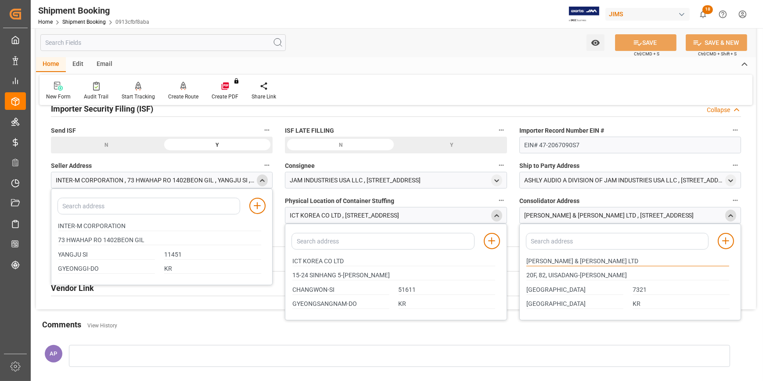
click at [599, 259] on input "[PERSON_NAME] & [PERSON_NAME] LTD" at bounding box center [627, 261] width 203 height 10
click at [555, 241] on input at bounding box center [617, 241] width 183 height 17
drag, startPoint x: 551, startPoint y: 259, endPoint x: 514, endPoint y: 259, distance: 36.9
click at [514, 259] on div "Quote Ready In-Transit Delivered Completed Cancelled References Expand JAM Refe…" at bounding box center [396, 71] width 720 height 475
click at [545, 243] on input at bounding box center [617, 241] width 183 height 17
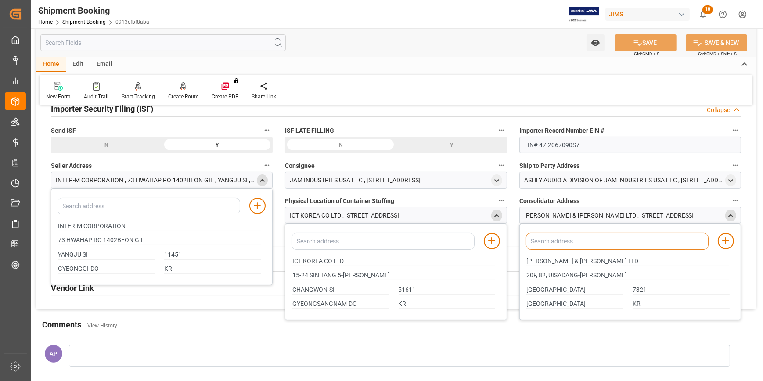
paste input "[PERSON_NAME]"
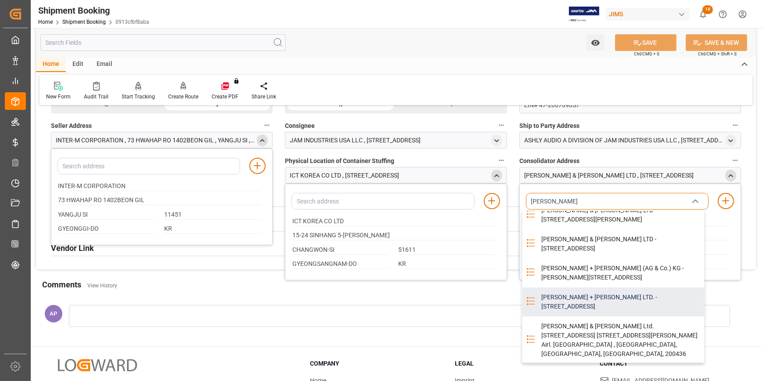
scroll to position [0, 0]
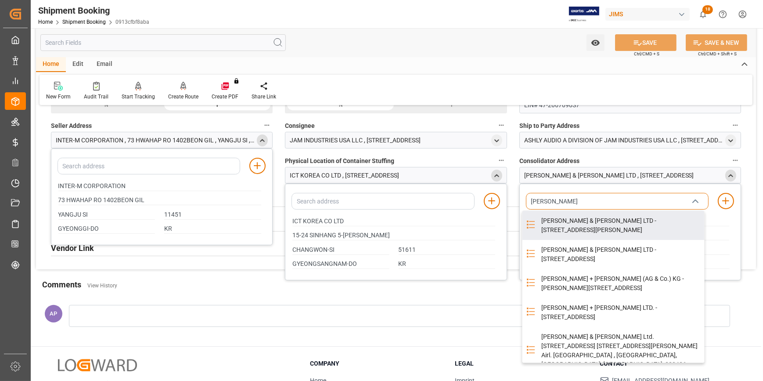
type input "[PERSON_NAME]"
click at [728, 228] on div "20F, 82, UISADANG-[PERSON_NAME]" at bounding box center [628, 235] width 212 height 14
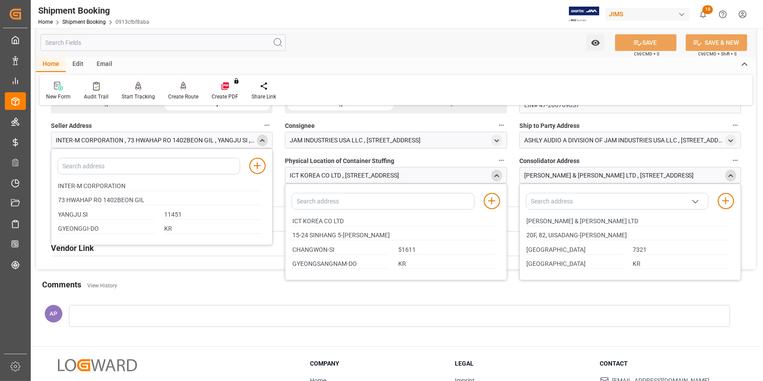
drag, startPoint x: 545, startPoint y: 297, endPoint x: 550, endPoint y: 296, distance: 5.8
click at [546, 297] on div "AP" at bounding box center [396, 318] width 720 height 46
drag, startPoint x: 589, startPoint y: 219, endPoint x: 523, endPoint y: 219, distance: 65.4
click at [523, 219] on div "[PERSON_NAME] & [PERSON_NAME] LTD" at bounding box center [628, 221] width 212 height 14
drag, startPoint x: 645, startPoint y: 232, endPoint x: 519, endPoint y: 234, distance: 126.0
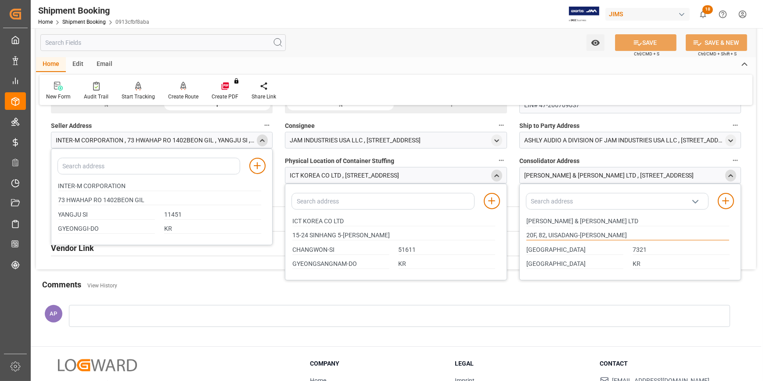
click at [519, 234] on div "Add address to address book KUEHNE & NAGEL LTD 20F, 82, UISADANG-DAERO YEONGDEU…" at bounding box center [630, 231] width 222 height 97
